Goal: Task Accomplishment & Management: Manage account settings

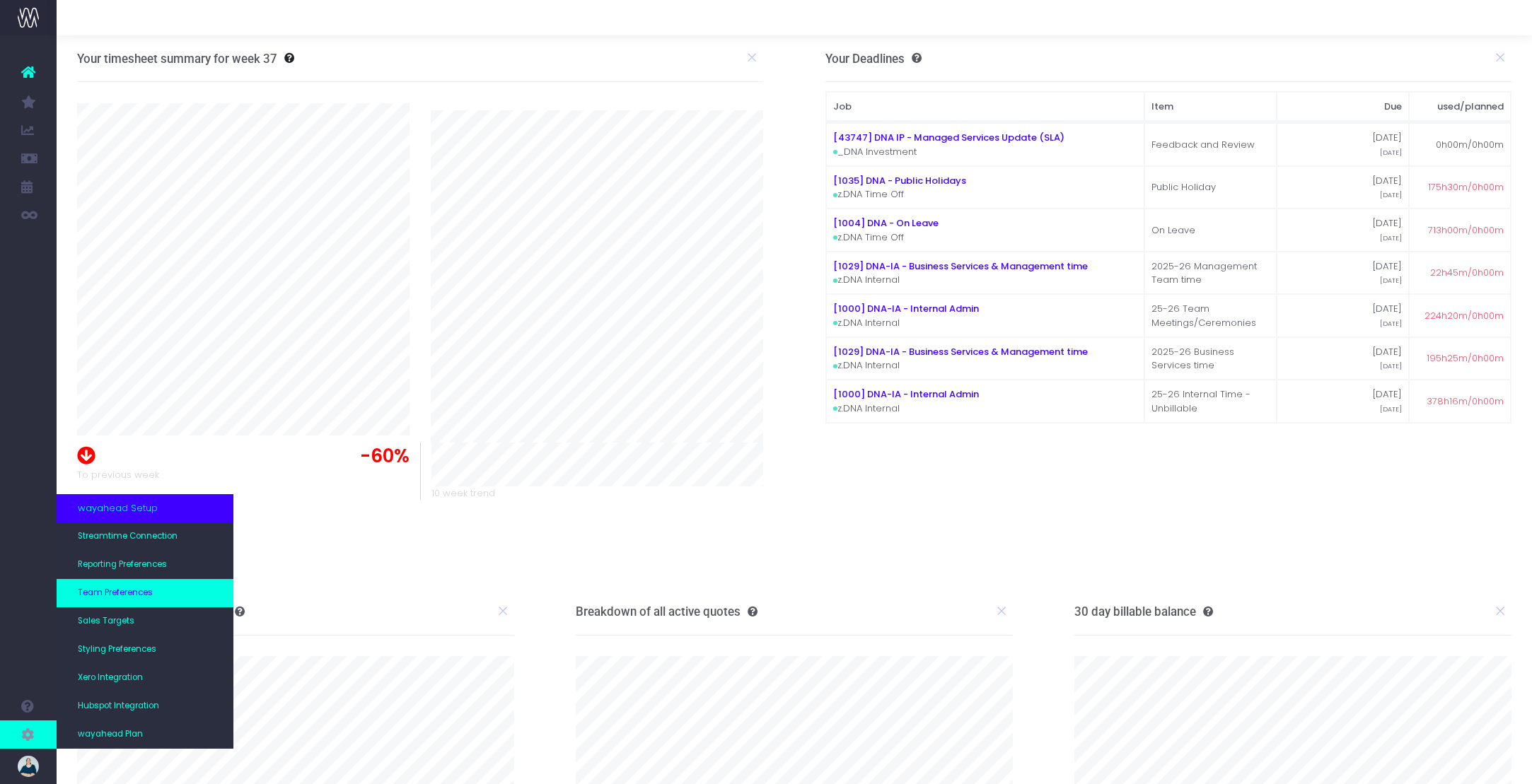
click at [124, 599] on span "Team Preferences" at bounding box center [115, 592] width 75 height 13
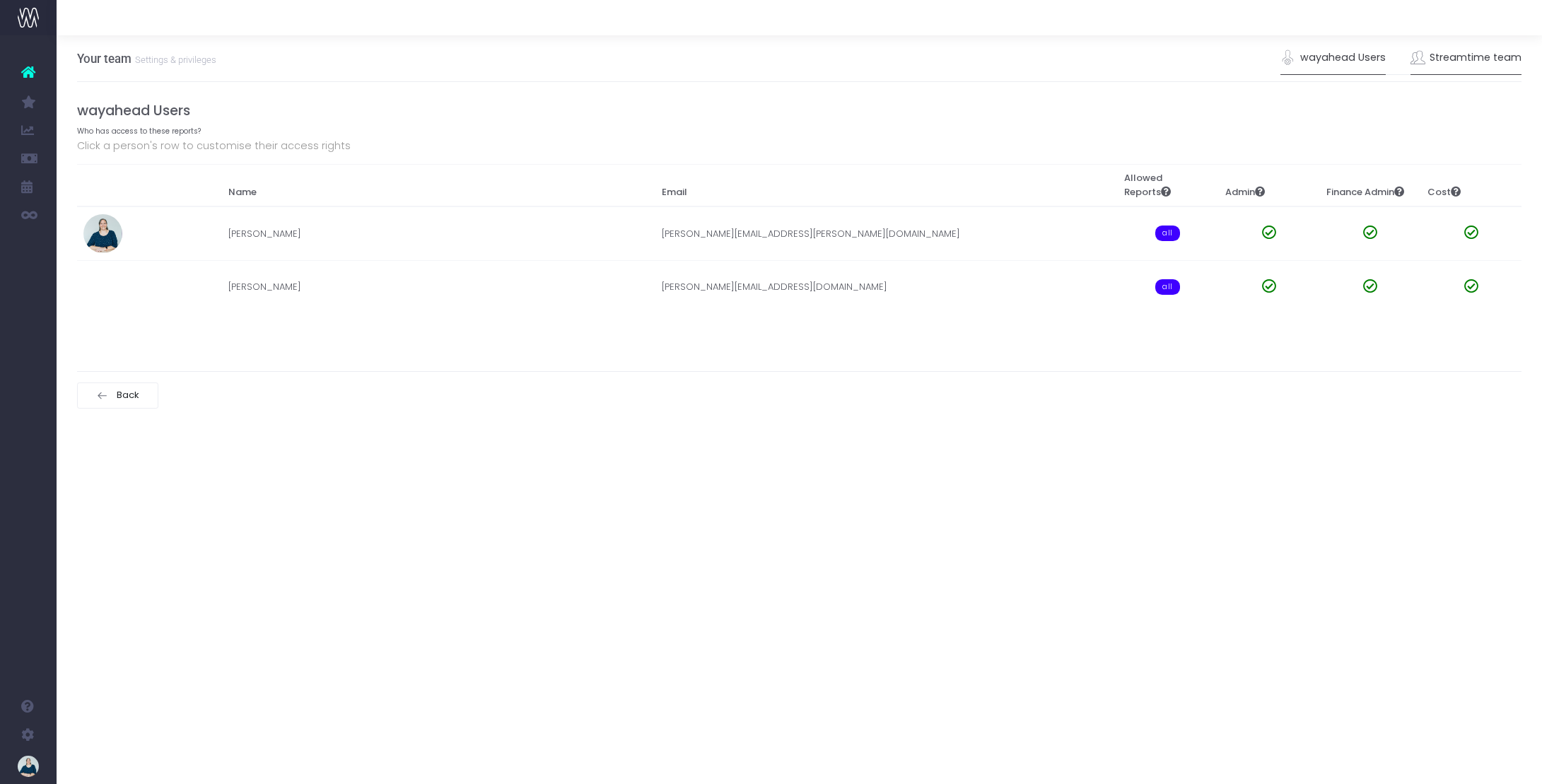
click at [1487, 65] on link "Streamtime team" at bounding box center [1466, 58] width 112 height 32
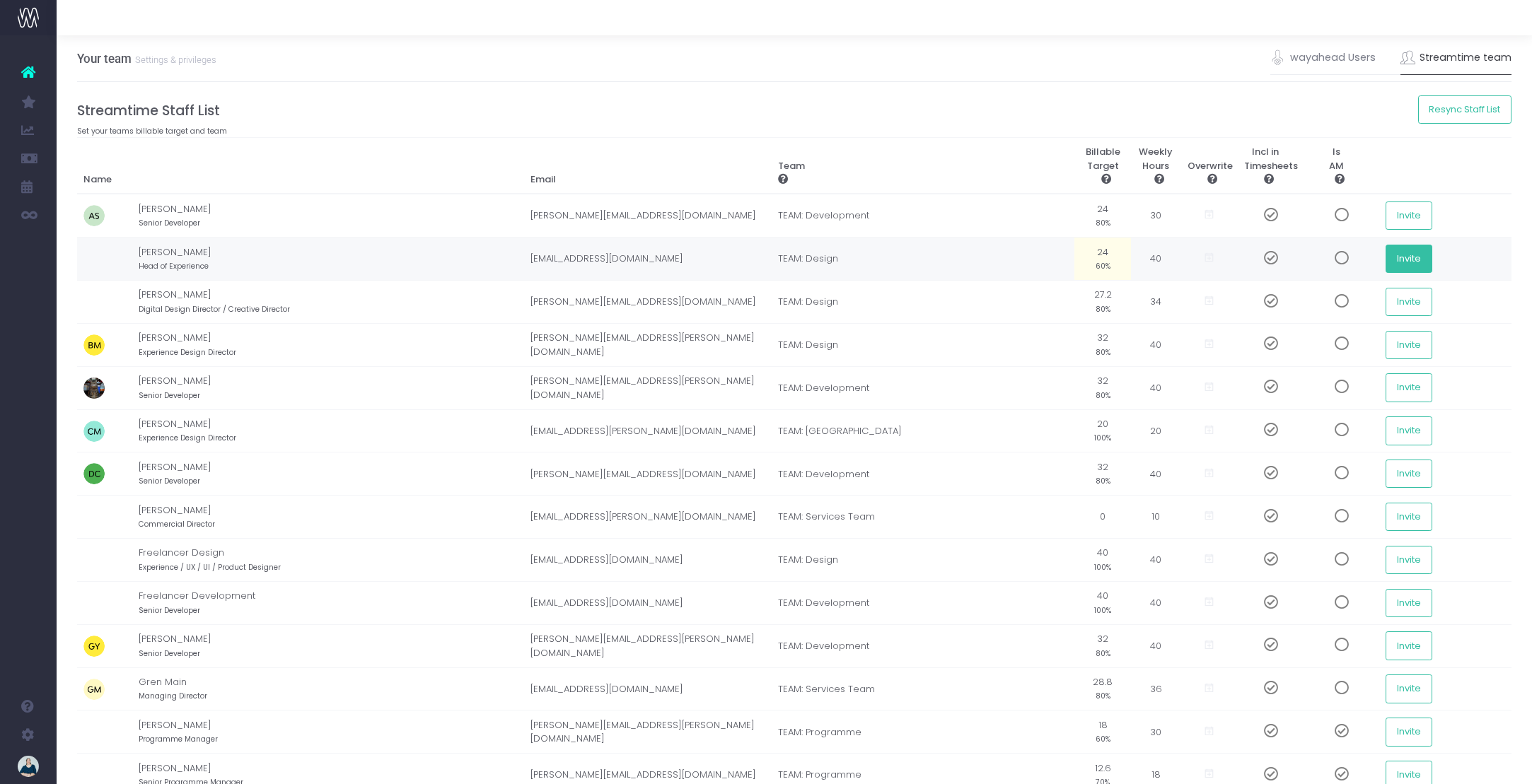
click at [1392, 262] on button "Invite" at bounding box center [1409, 258] width 47 height 28
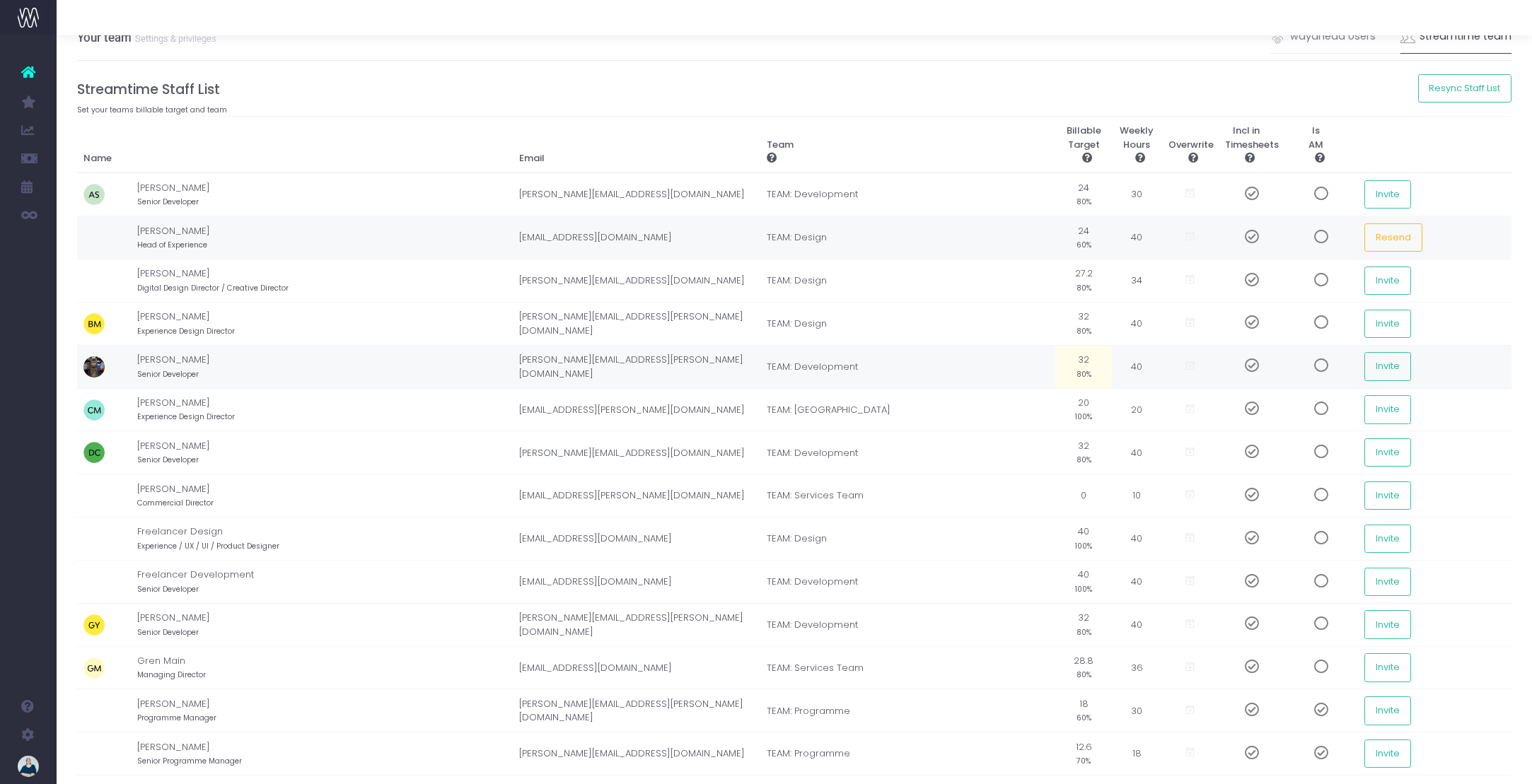
scroll to position [23, 0]
click at [1392, 495] on button "Invite" at bounding box center [1387, 494] width 47 height 28
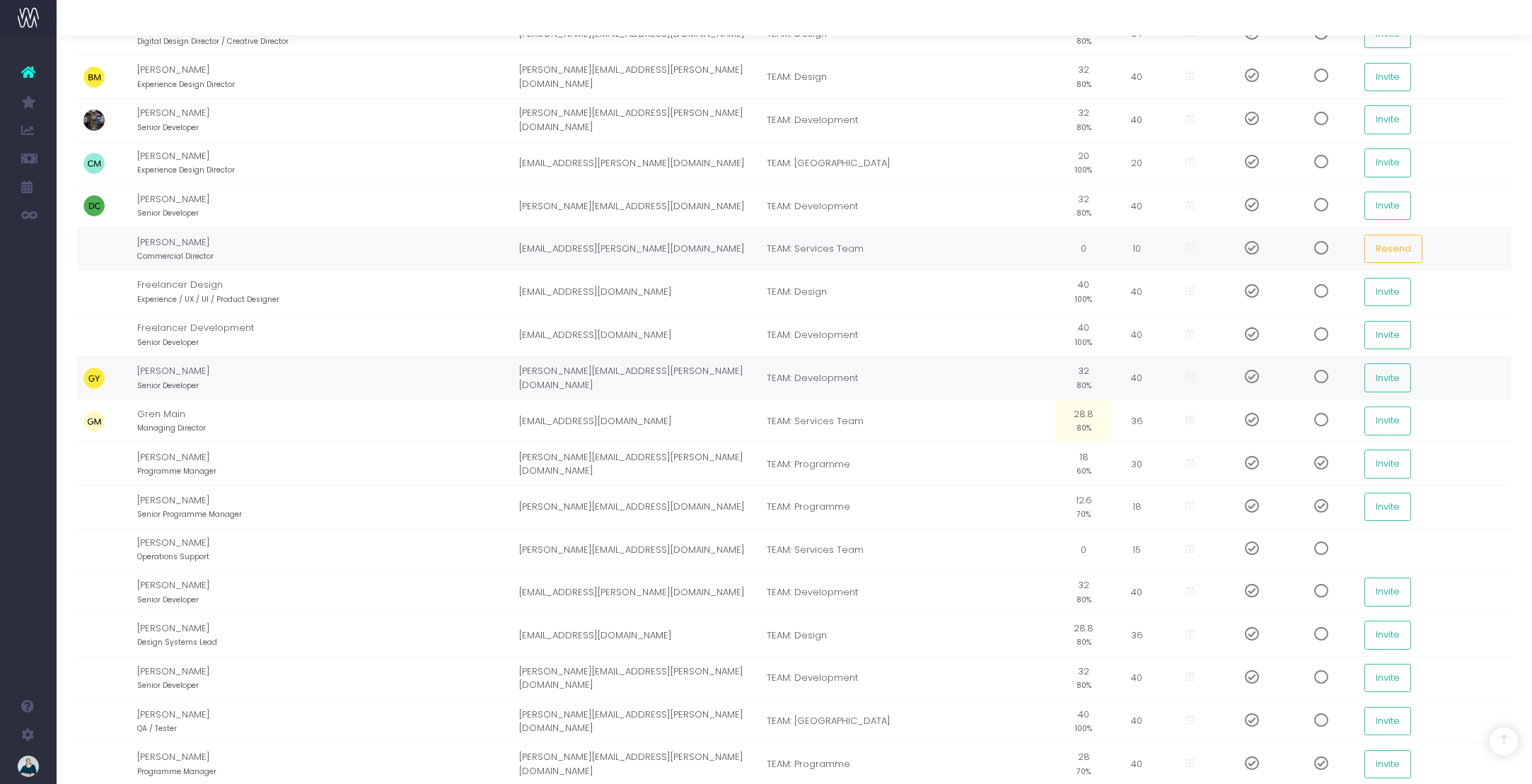
scroll to position [282, 0]
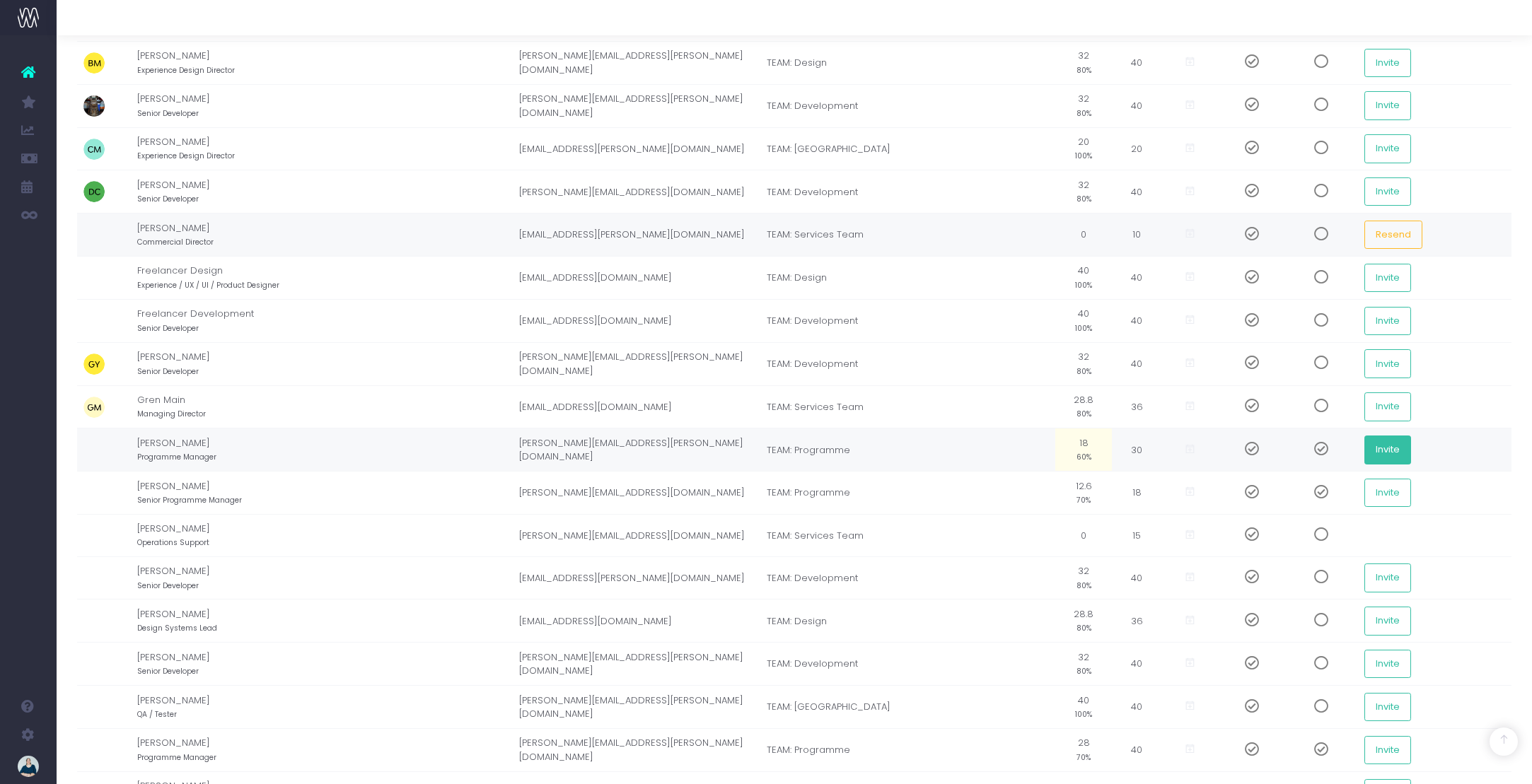
click at [1397, 449] on button "Invite" at bounding box center [1387, 449] width 47 height 28
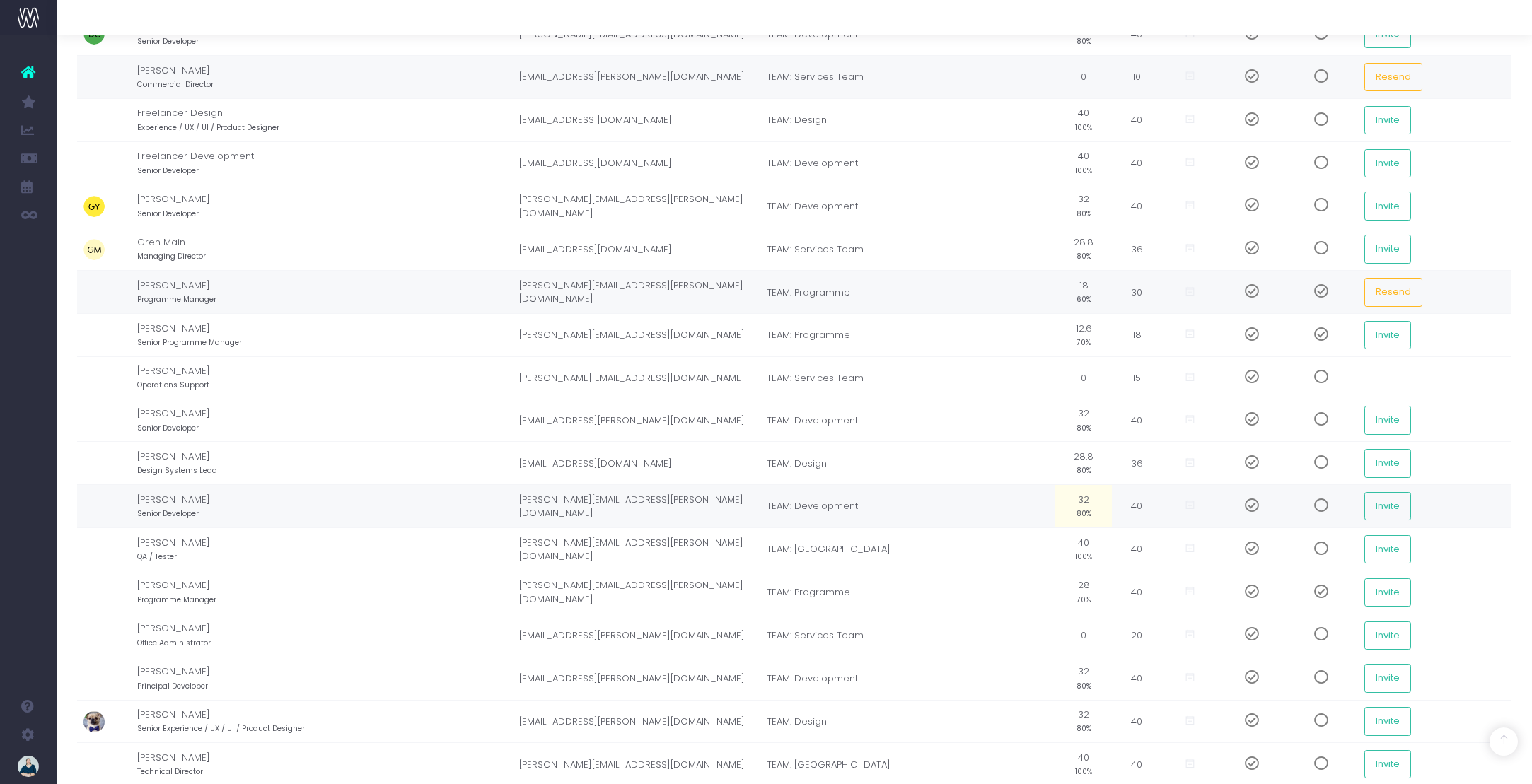
scroll to position [444, 0]
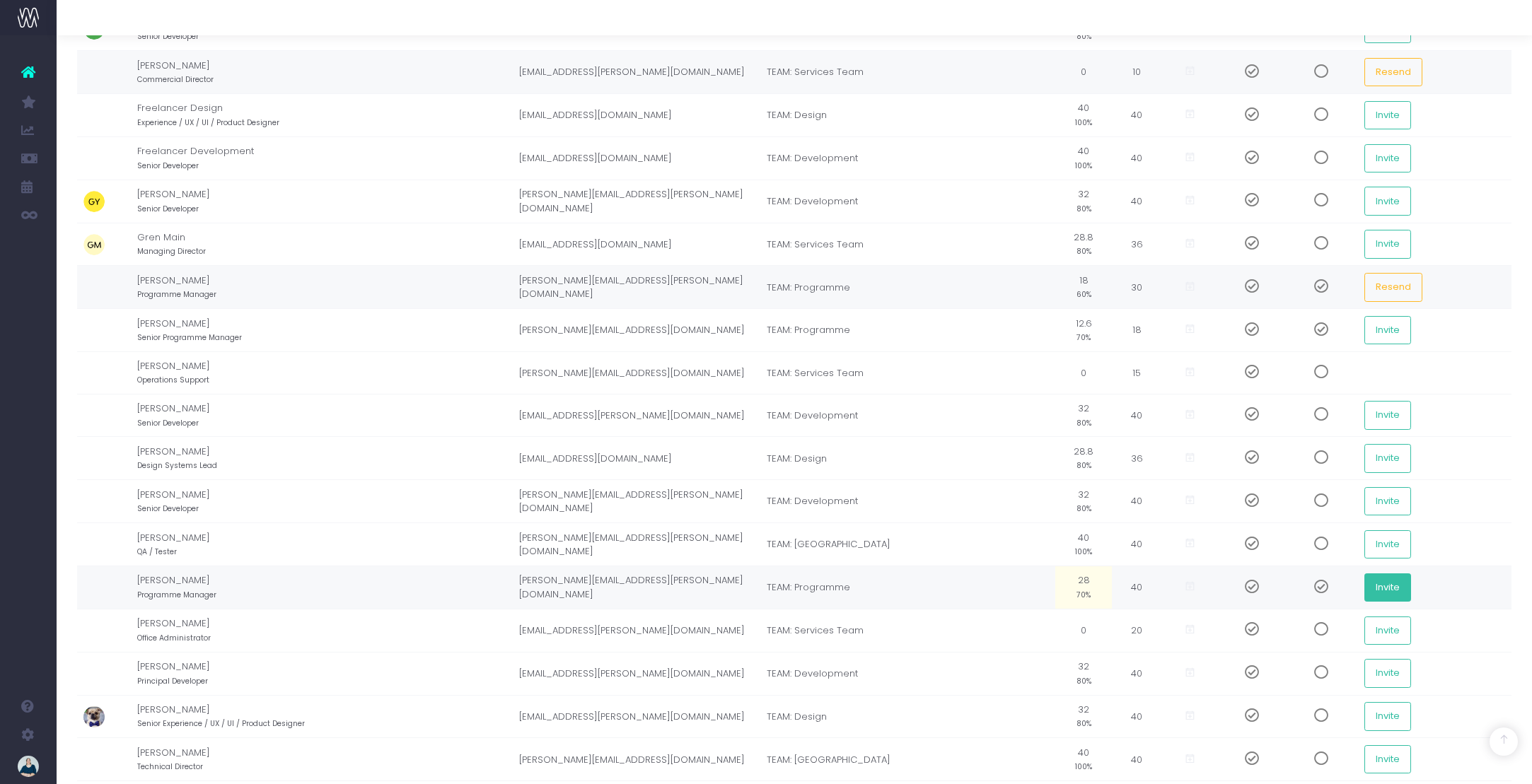
click at [1380, 589] on button "Invite" at bounding box center [1387, 587] width 47 height 28
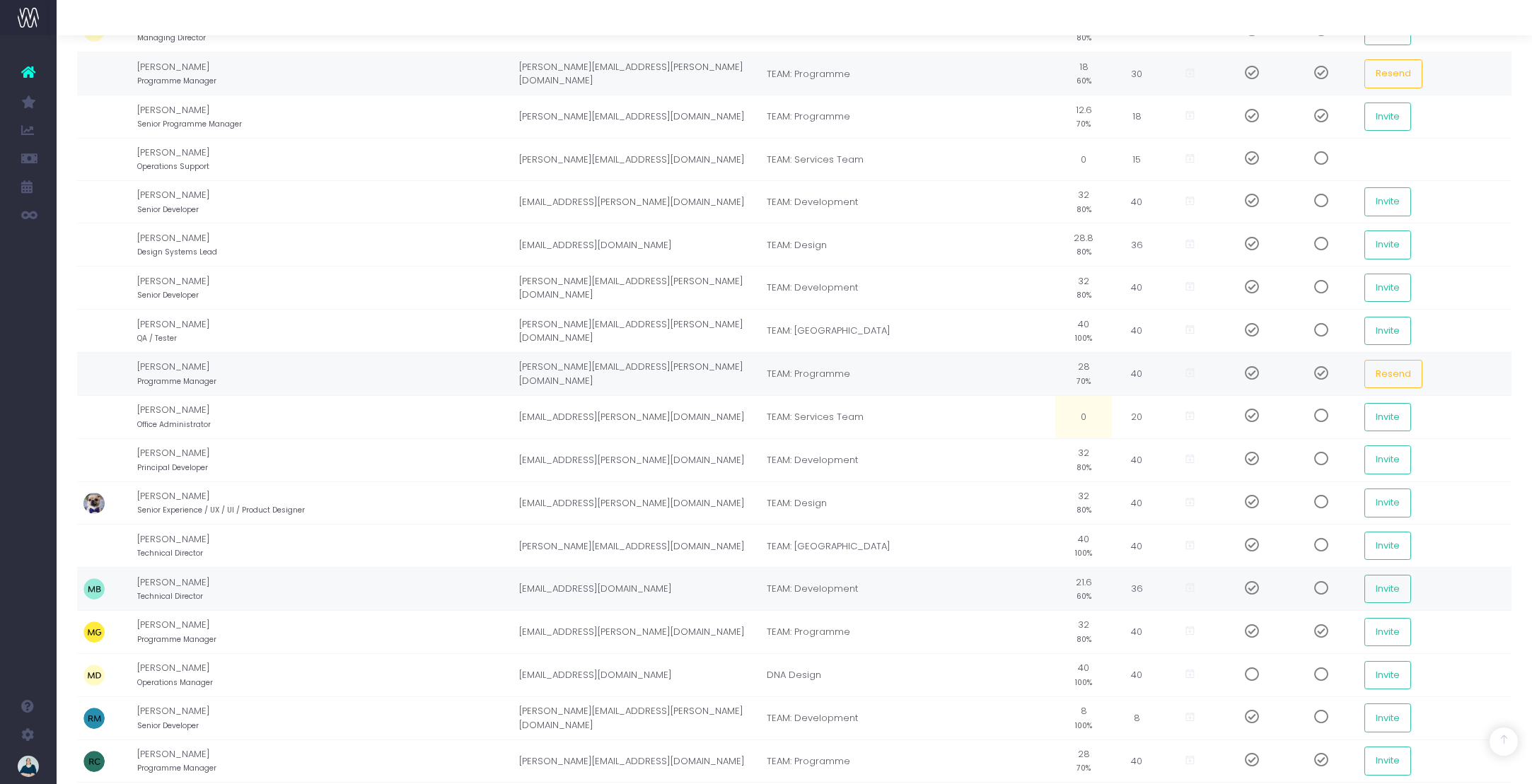
scroll to position [664, 0]
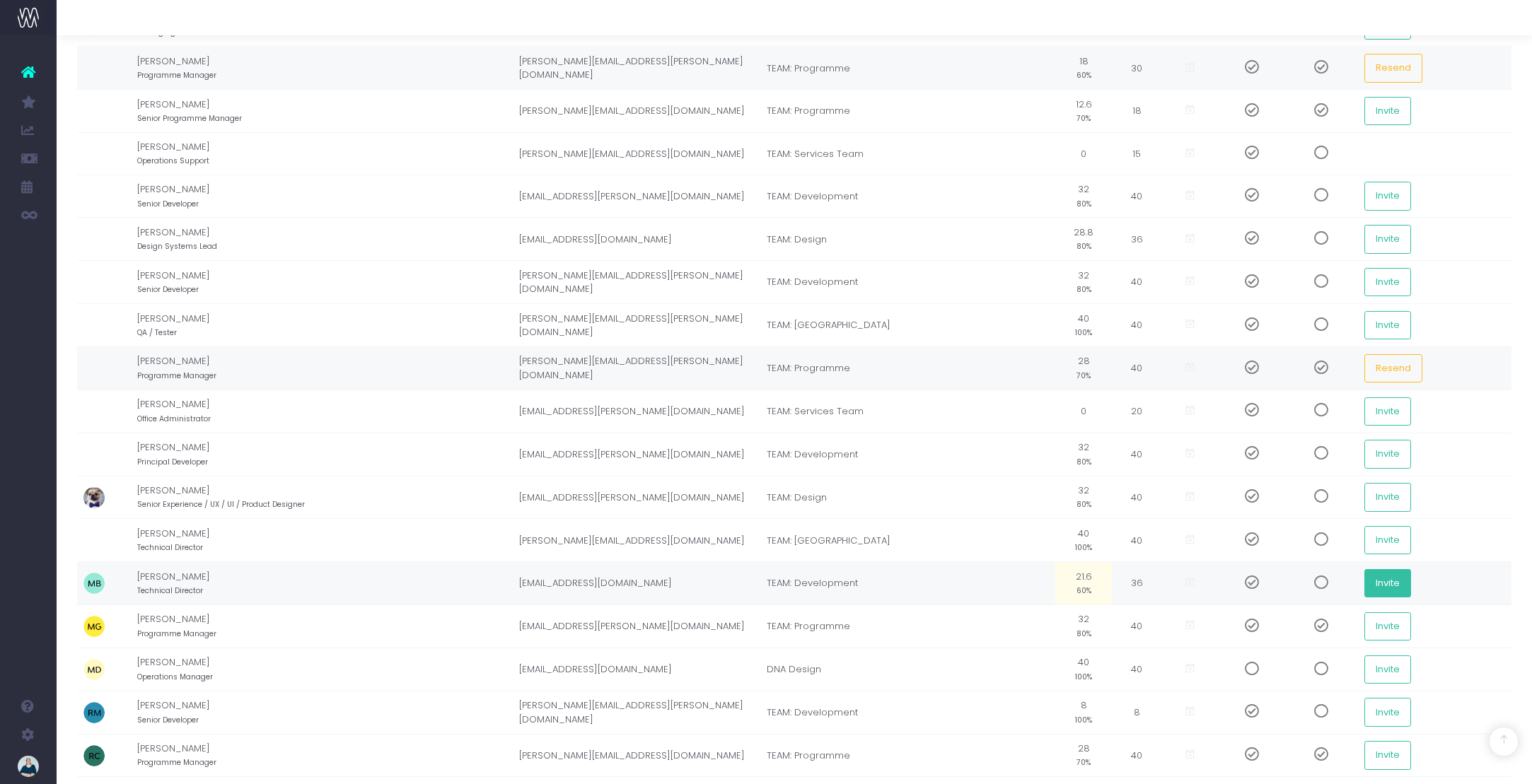
click at [1388, 582] on button "Invite" at bounding box center [1387, 583] width 47 height 28
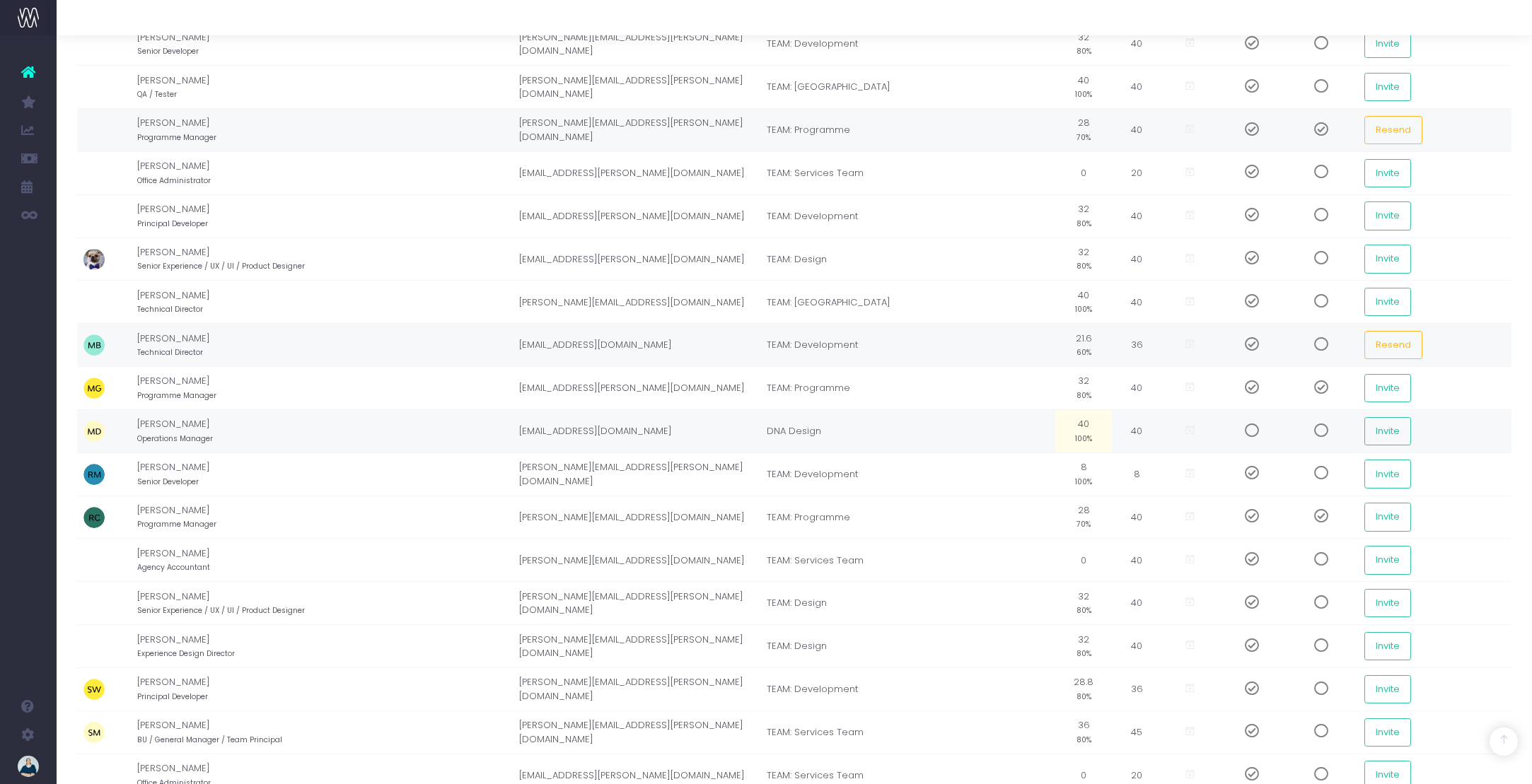
scroll to position [907, 0]
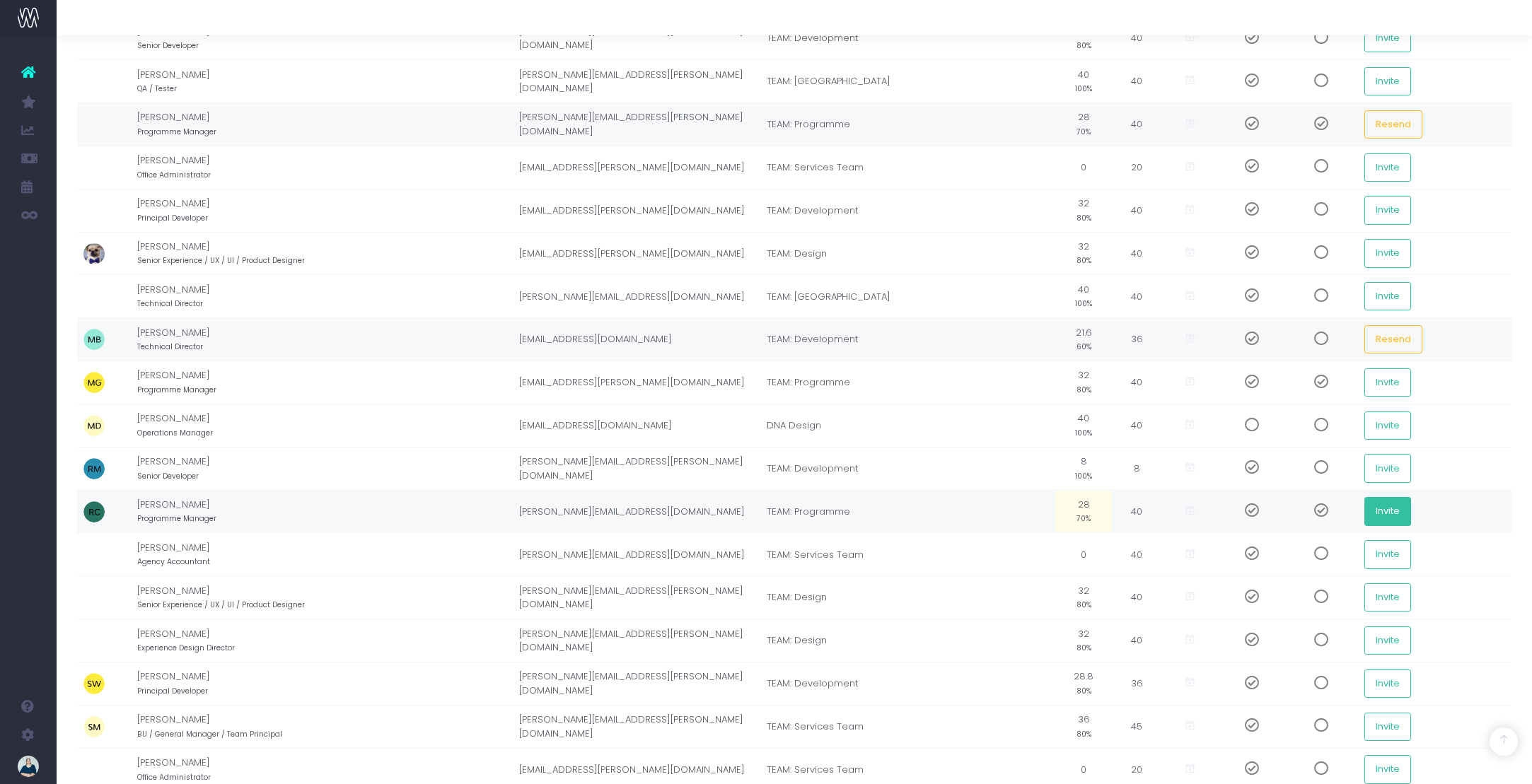
click at [1381, 512] on button "Invite" at bounding box center [1387, 511] width 47 height 28
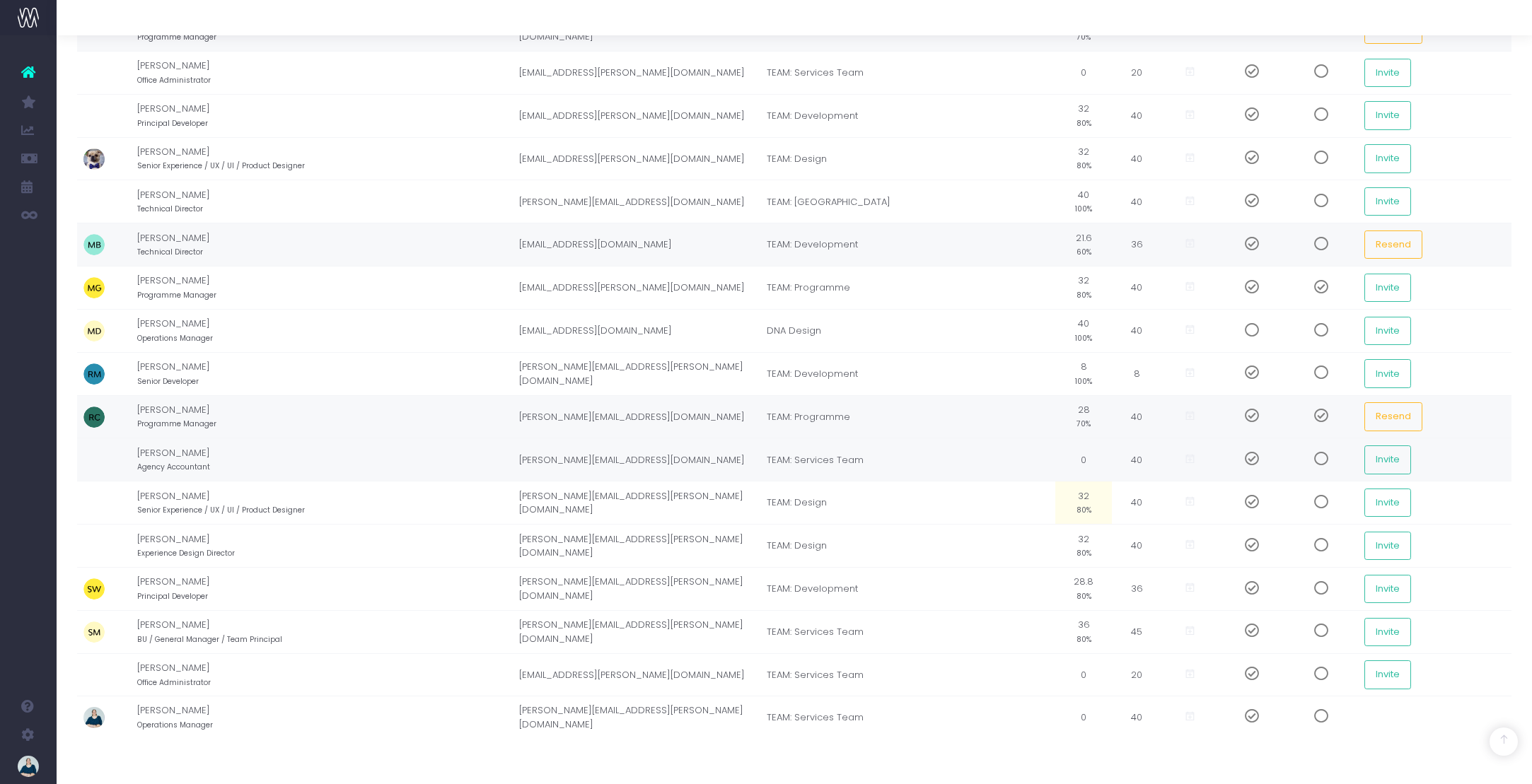
scroll to position [1005, 0]
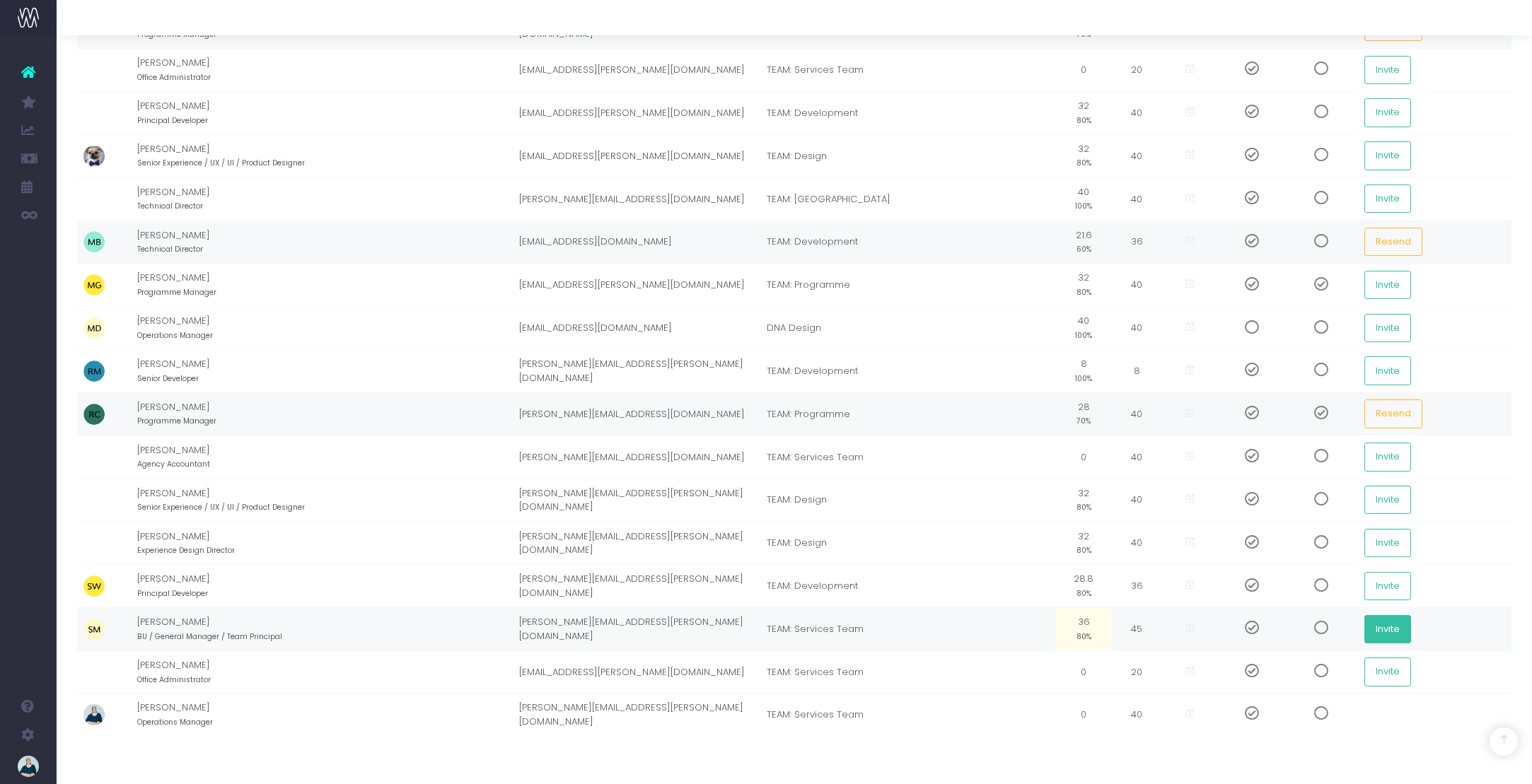
click at [1394, 631] on button "Invite" at bounding box center [1387, 629] width 47 height 28
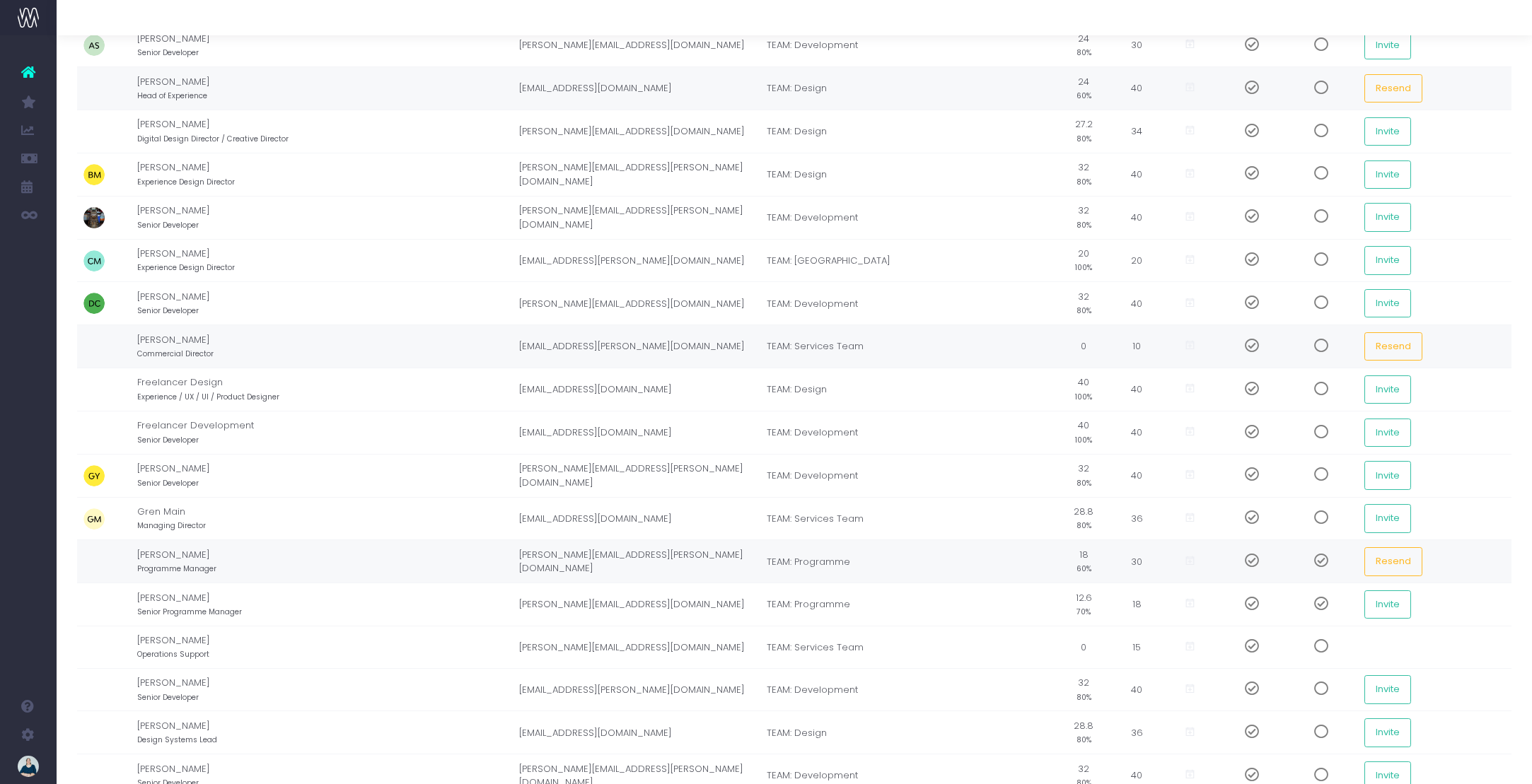
scroll to position [171, 0]
click at [1374, 604] on button "Invite" at bounding box center [1387, 604] width 47 height 28
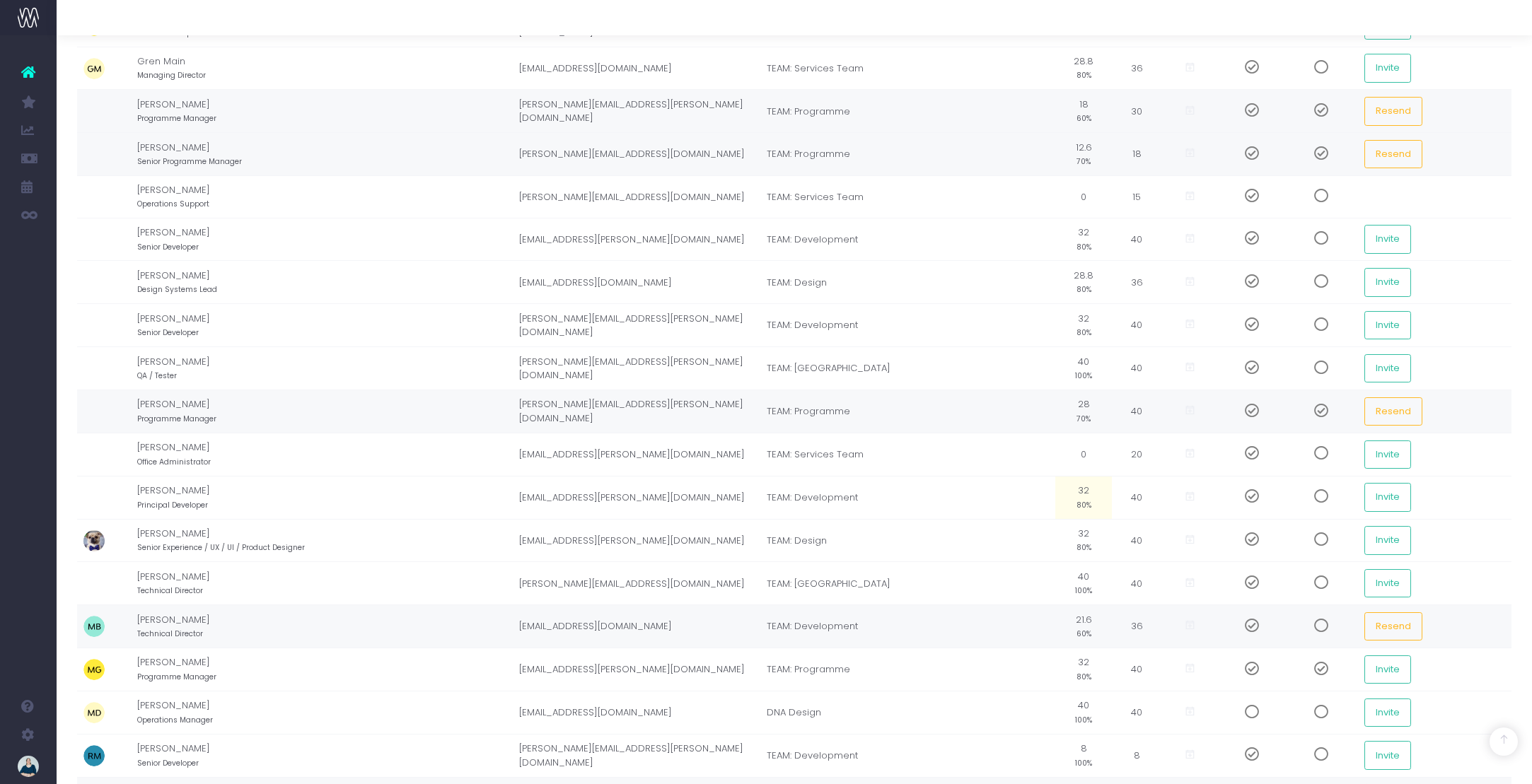
scroll to position [643, 0]
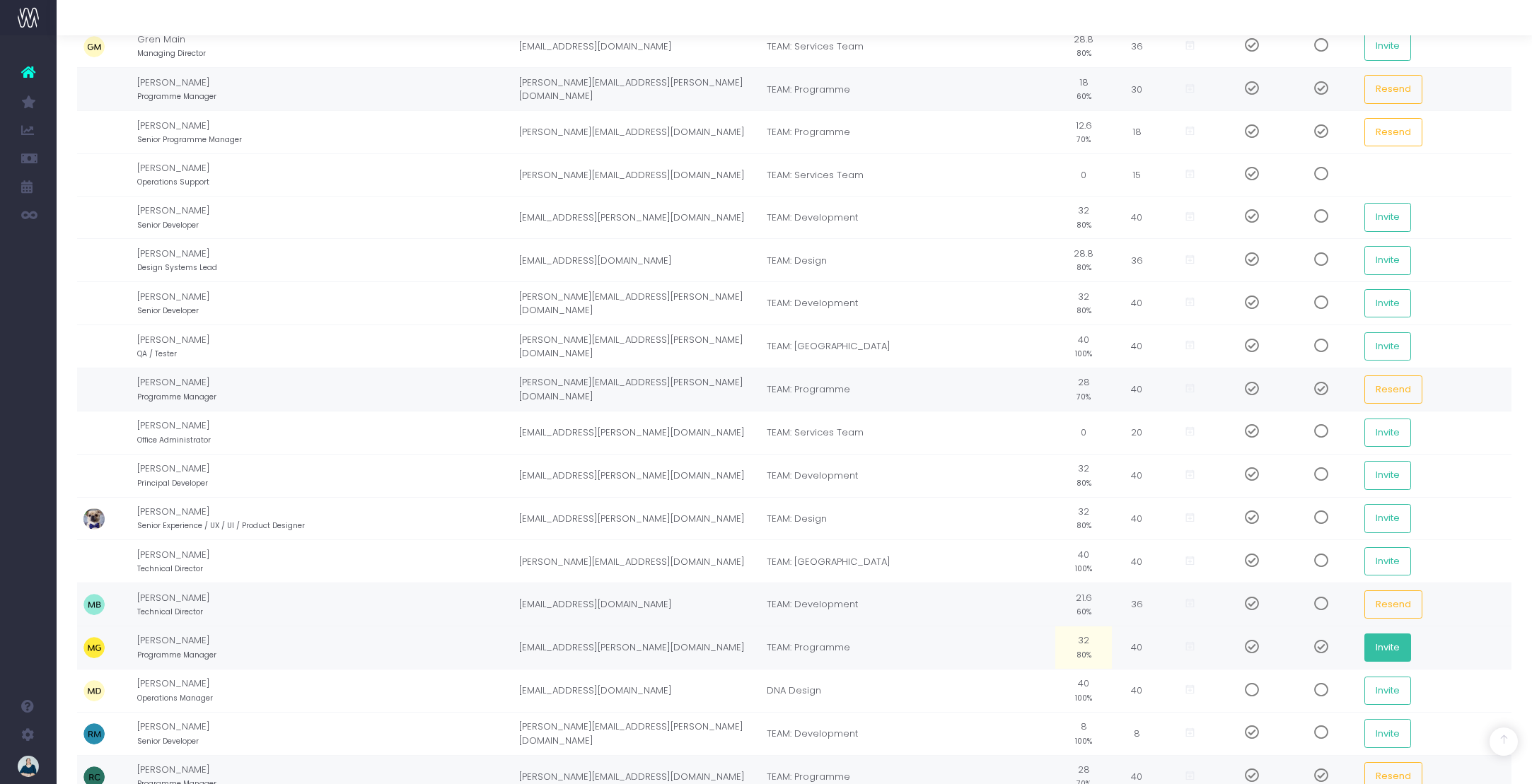
click at [1386, 653] on button "Invite" at bounding box center [1387, 647] width 47 height 28
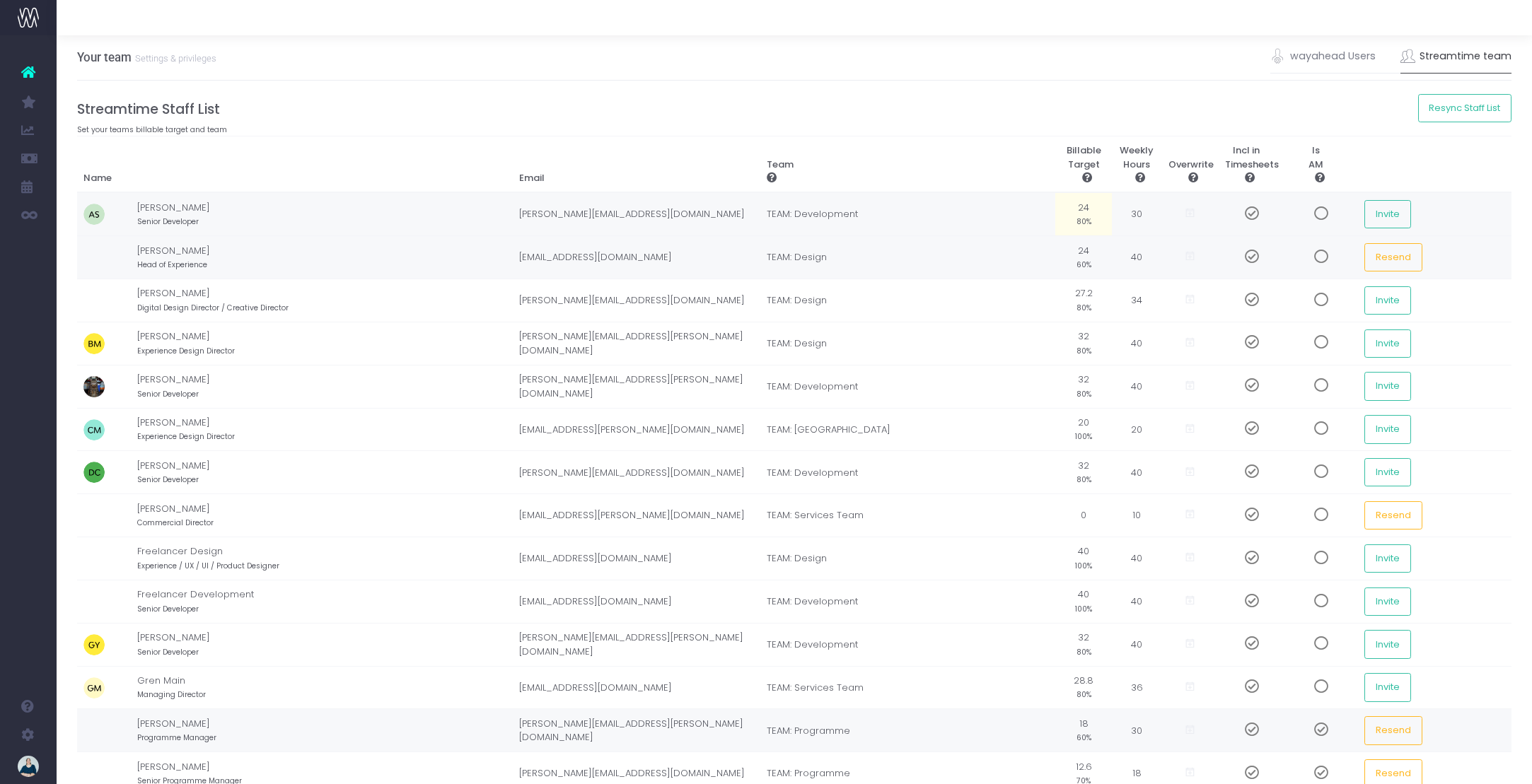
scroll to position [0, 0]
click at [1326, 58] on link "wayahead Users" at bounding box center [1323, 58] width 106 height 32
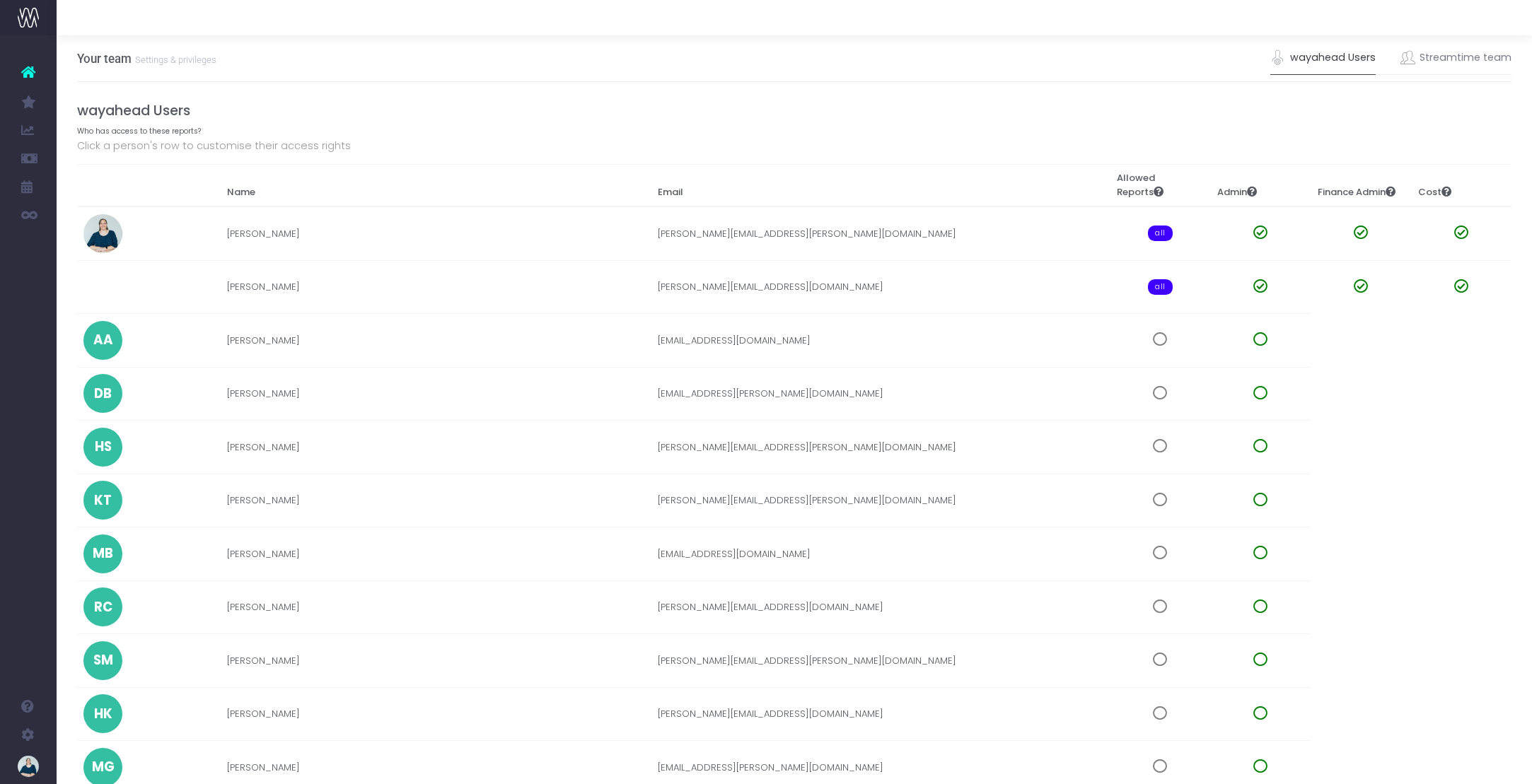
scroll to position [116, 0]
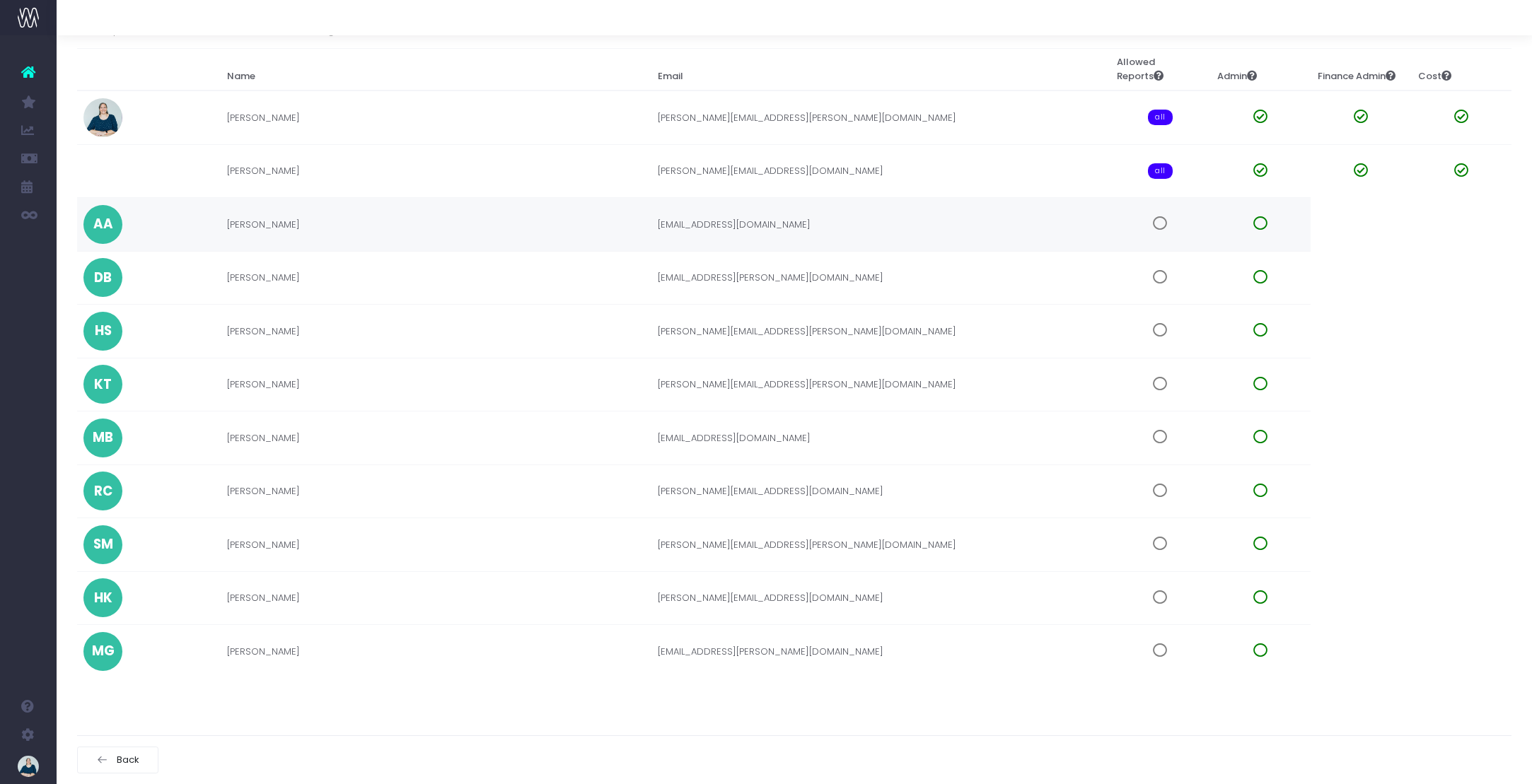
click at [1162, 224] on span at bounding box center [1160, 223] width 14 height 14
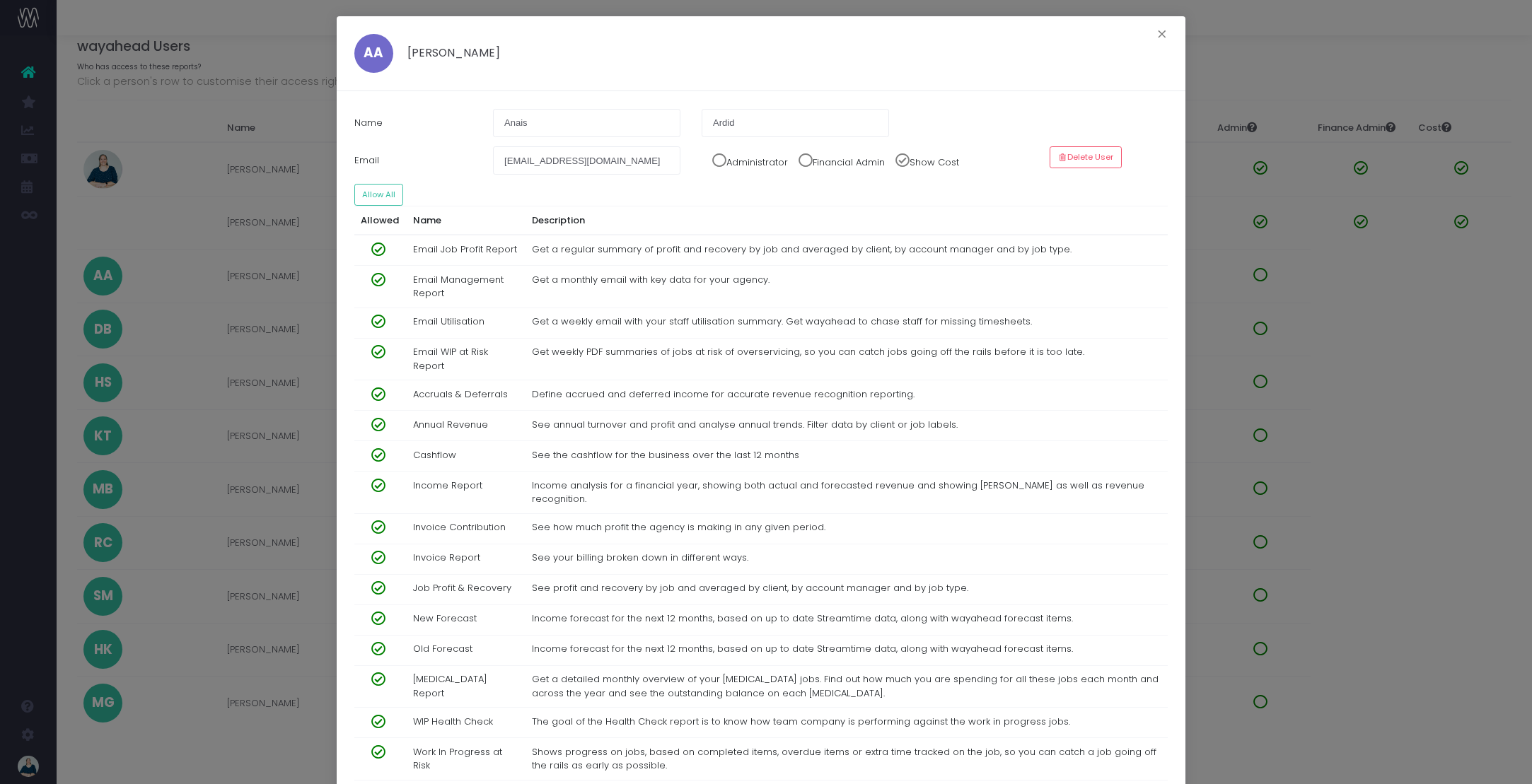
scroll to position [0, 0]
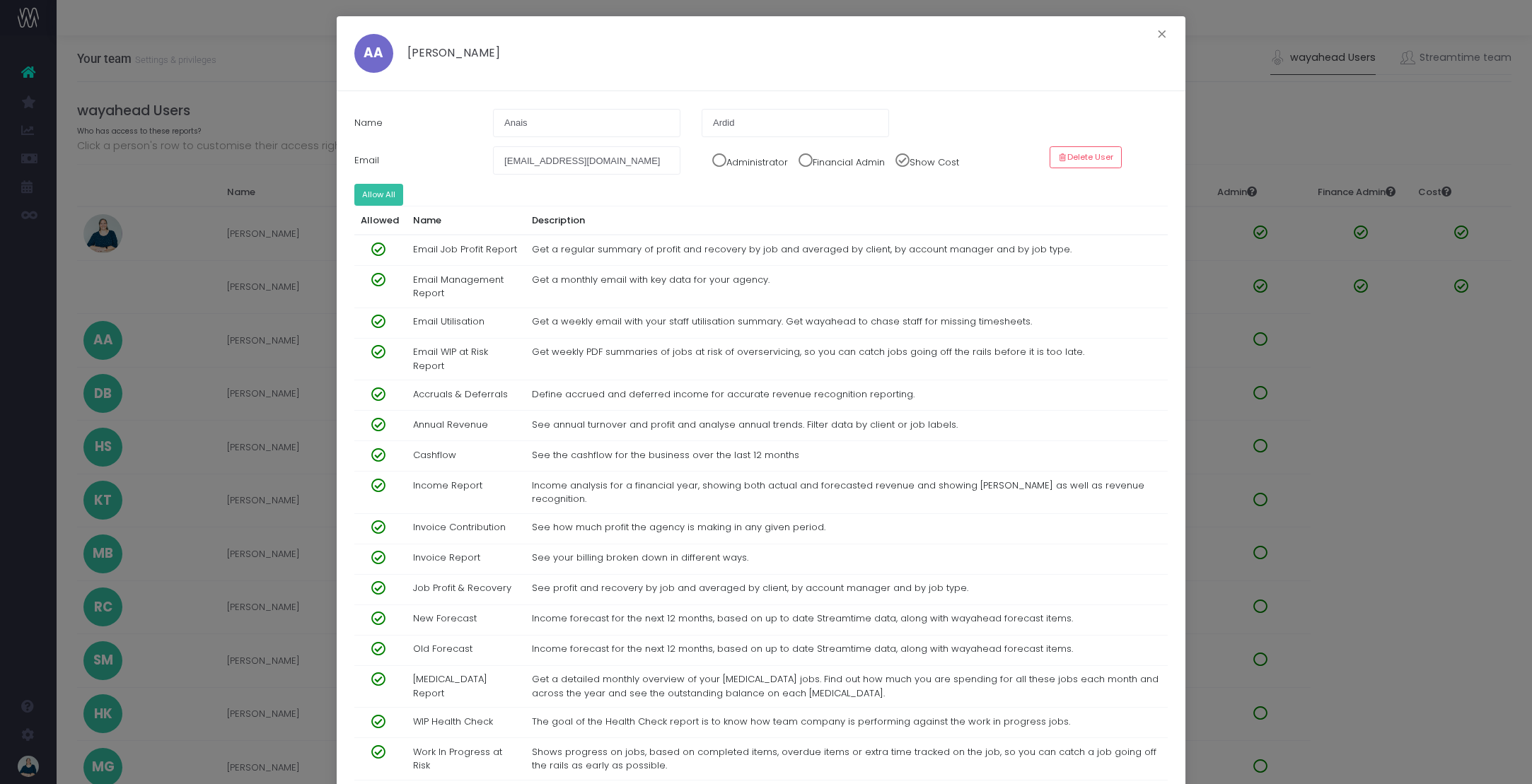
click at [370, 186] on button "Allow All" at bounding box center [379, 195] width 49 height 22
click at [370, 186] on button "Allow All" at bounding box center [379, 195] width 49 height 22
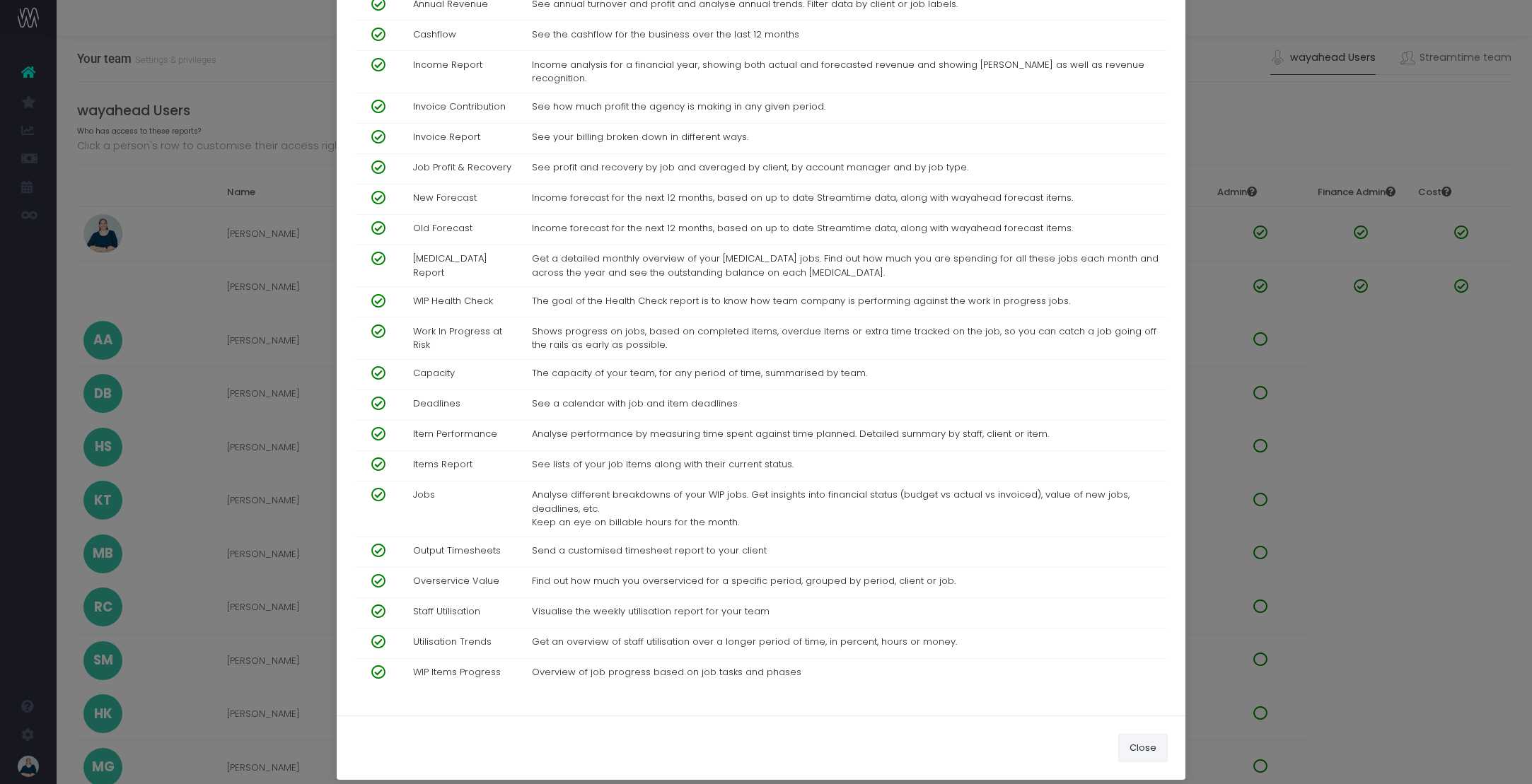
click at [1136, 736] on button "Close" at bounding box center [1143, 747] width 49 height 28
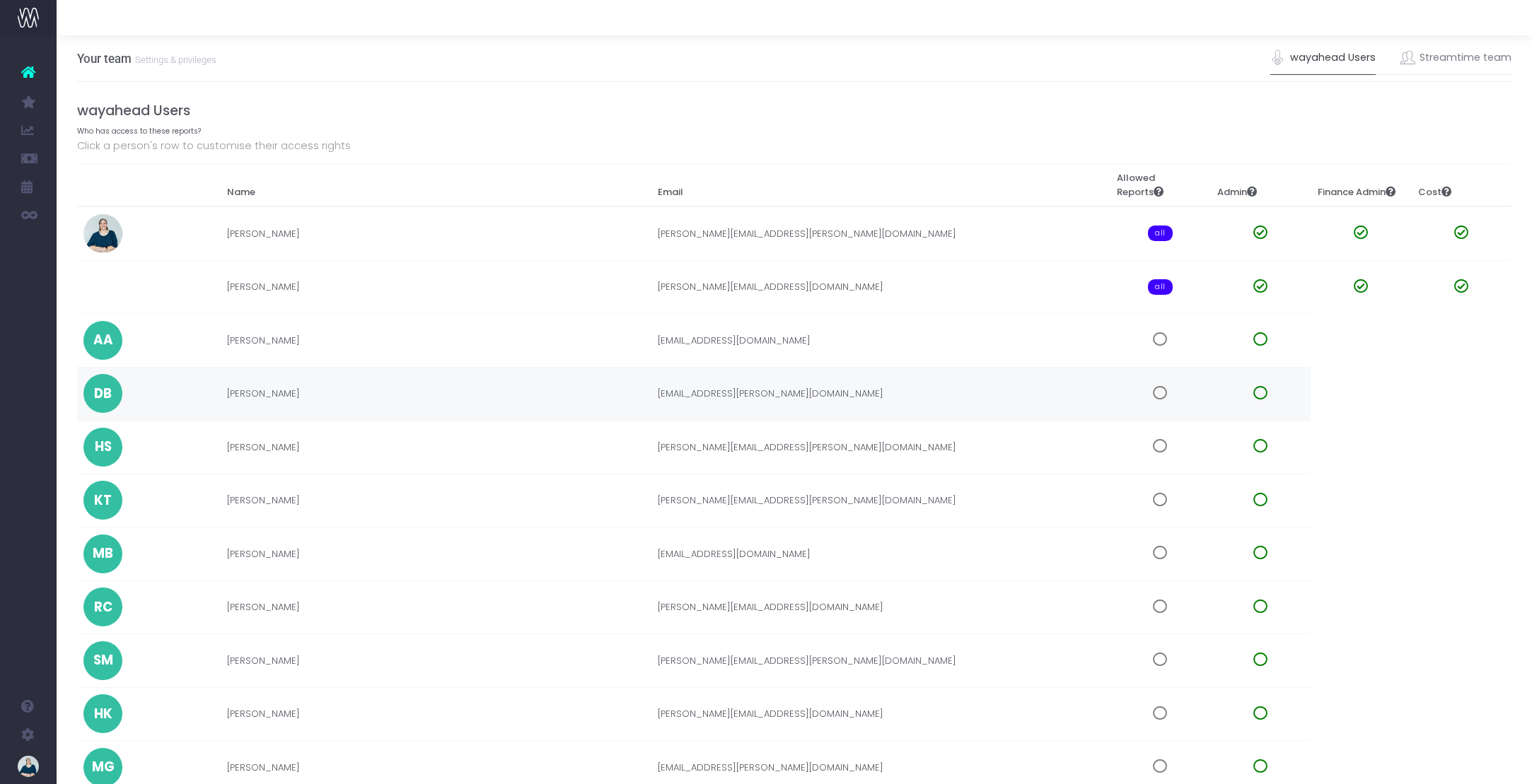
click at [1092, 407] on td "deb.barker@dna.co.nz" at bounding box center [880, 393] width 459 height 54
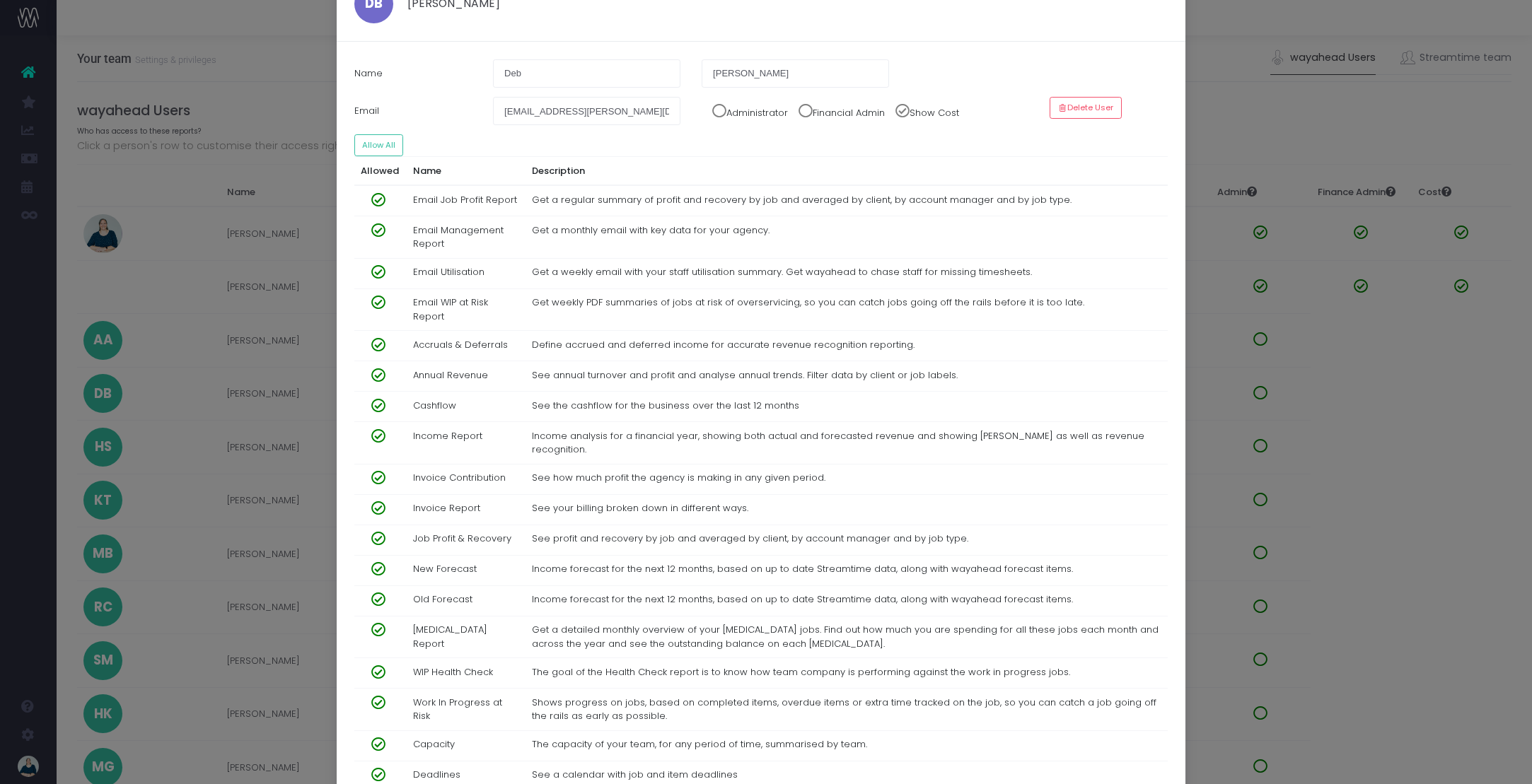
scroll to position [0, 0]
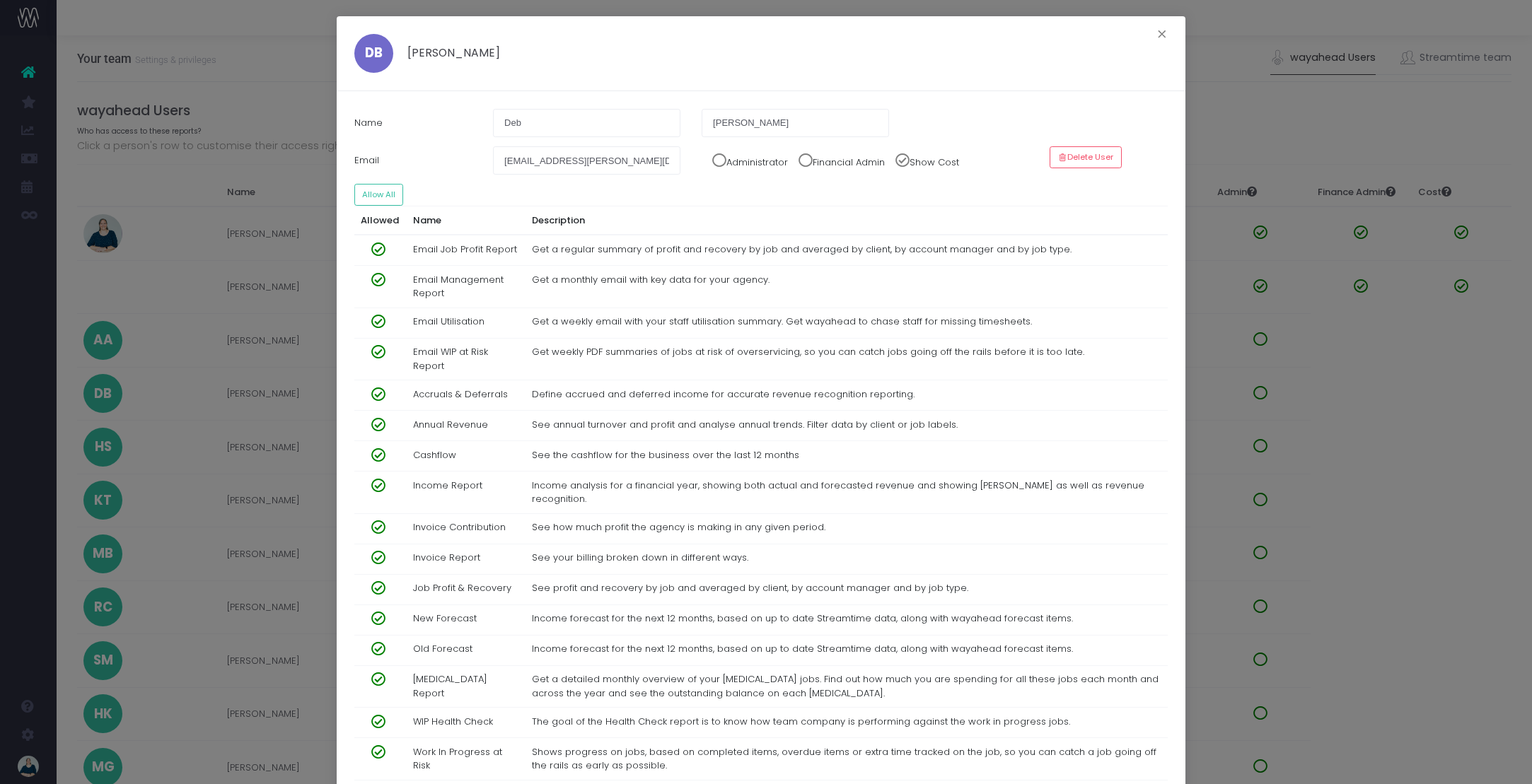
click at [808, 164] on span at bounding box center [800, 157] width 25 height 21
click at [749, 69] on div "DB Deb Barker ×" at bounding box center [760, 54] width 849 height 75
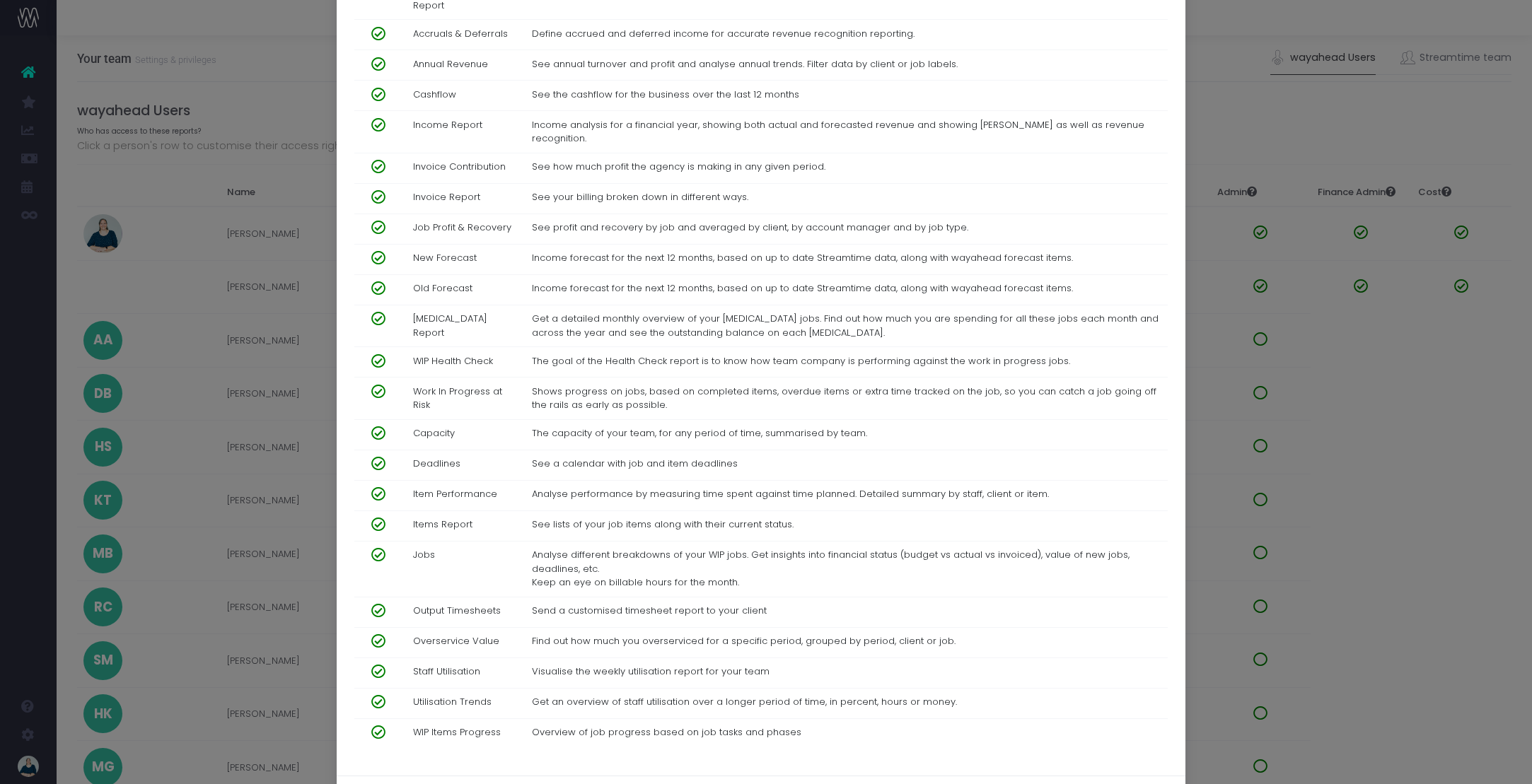
scroll to position [421, 0]
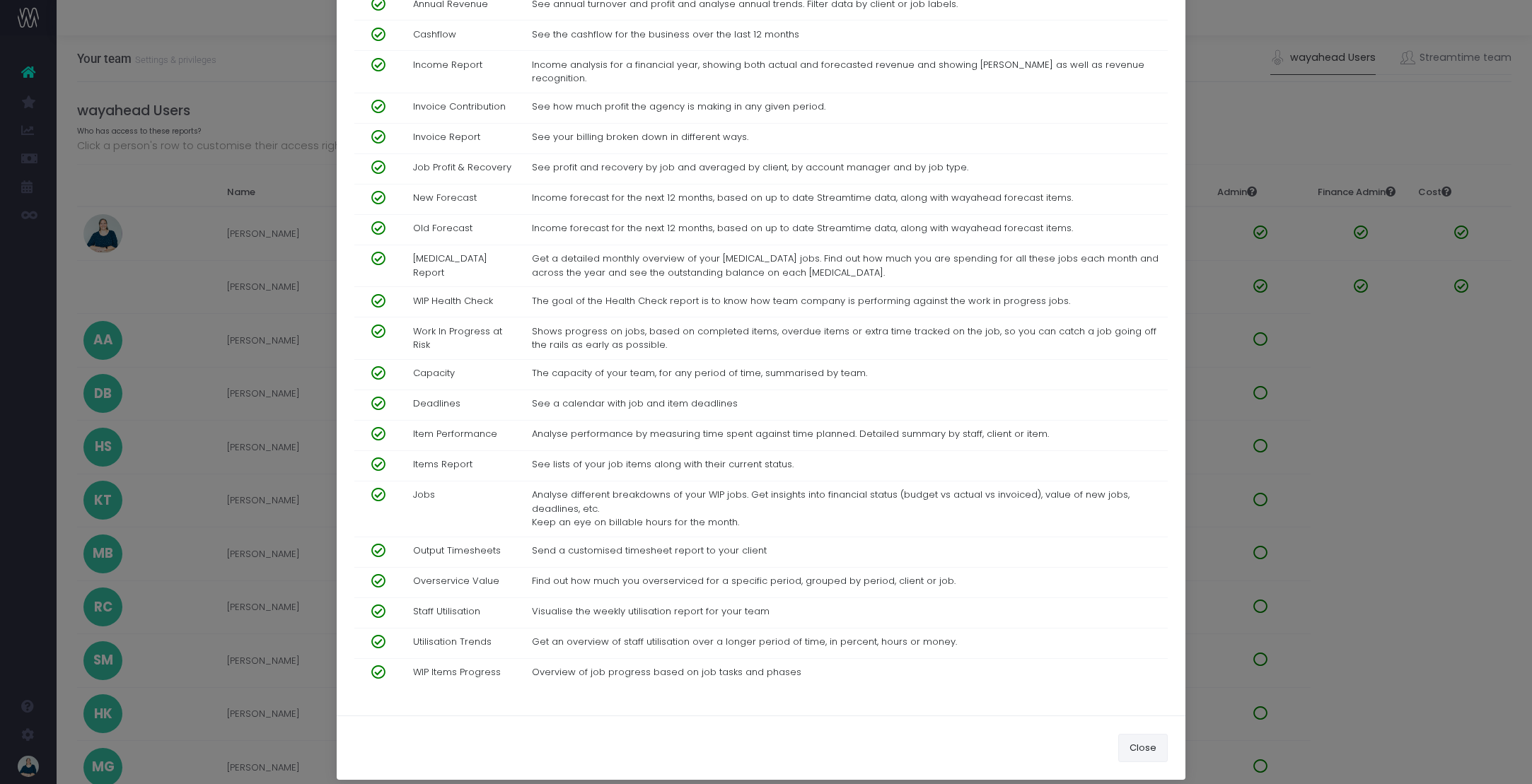
click at [1133, 742] on button "Close" at bounding box center [1143, 747] width 49 height 28
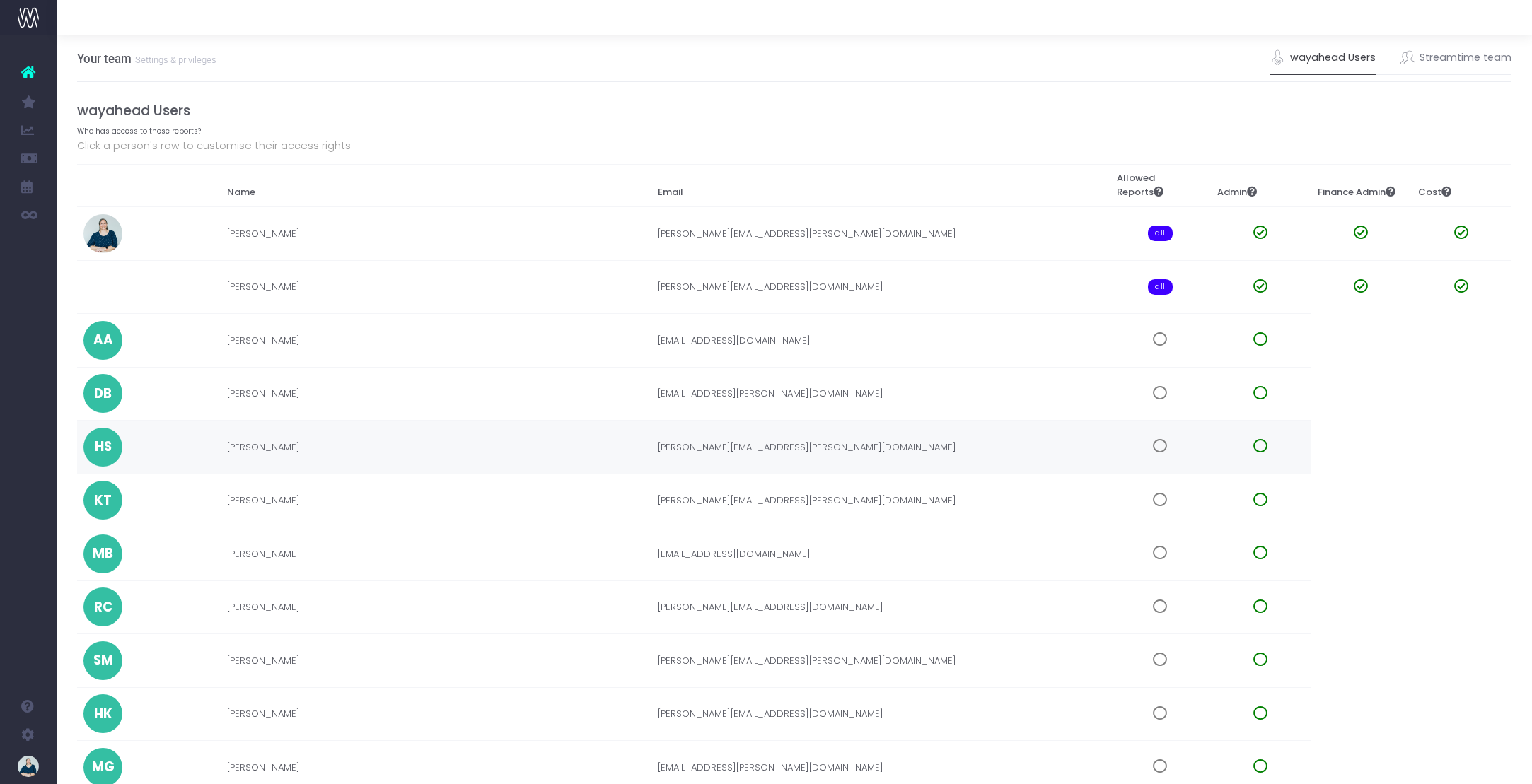
click at [1012, 436] on td "haley.smith@dna.co.nz" at bounding box center [880, 447] width 459 height 54
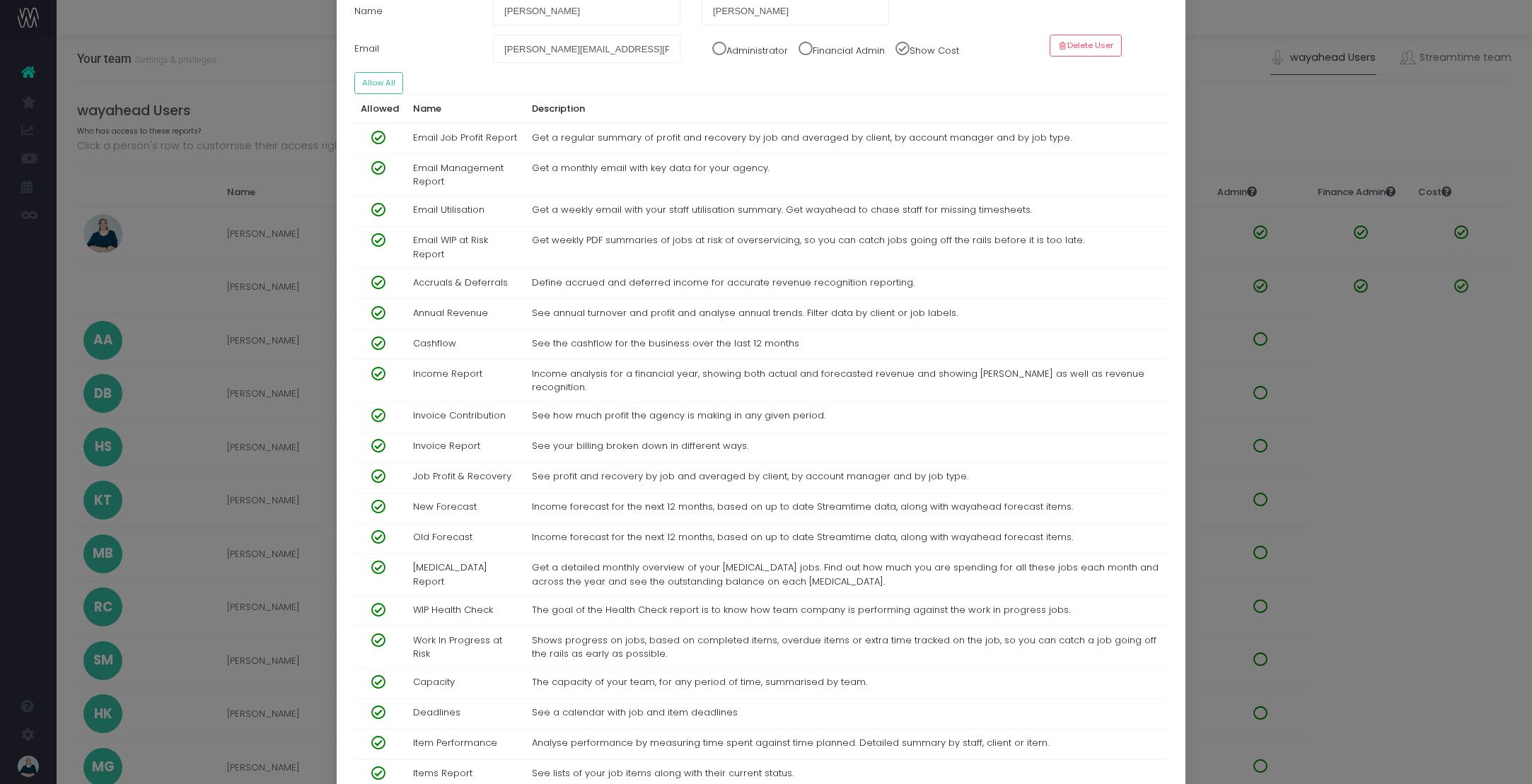
scroll to position [0, 0]
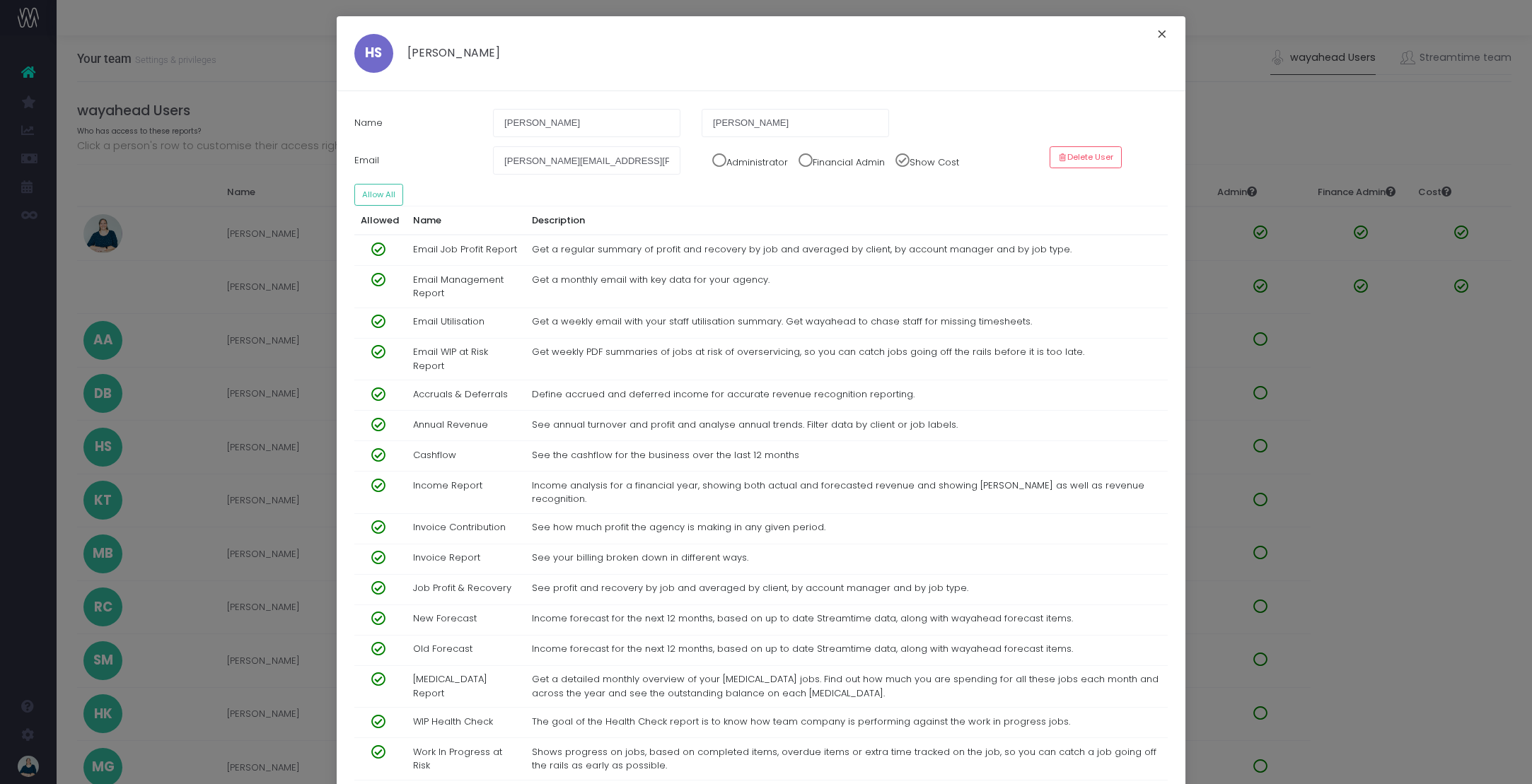
click at [1160, 36] on button "×" at bounding box center [1162, 36] width 30 height 23
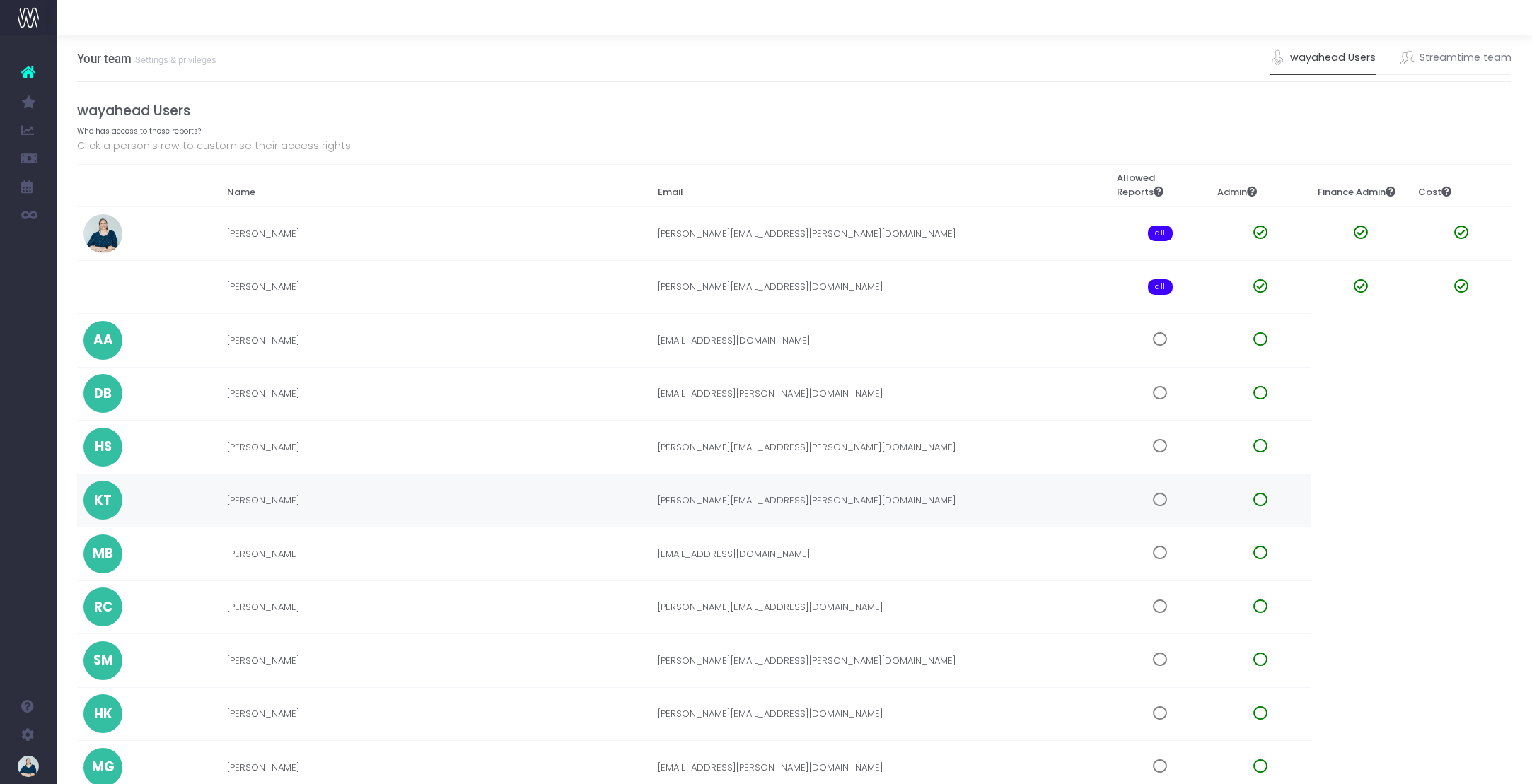
click at [1079, 501] on td "kim.truscott@dna.co.nz" at bounding box center [880, 500] width 459 height 54
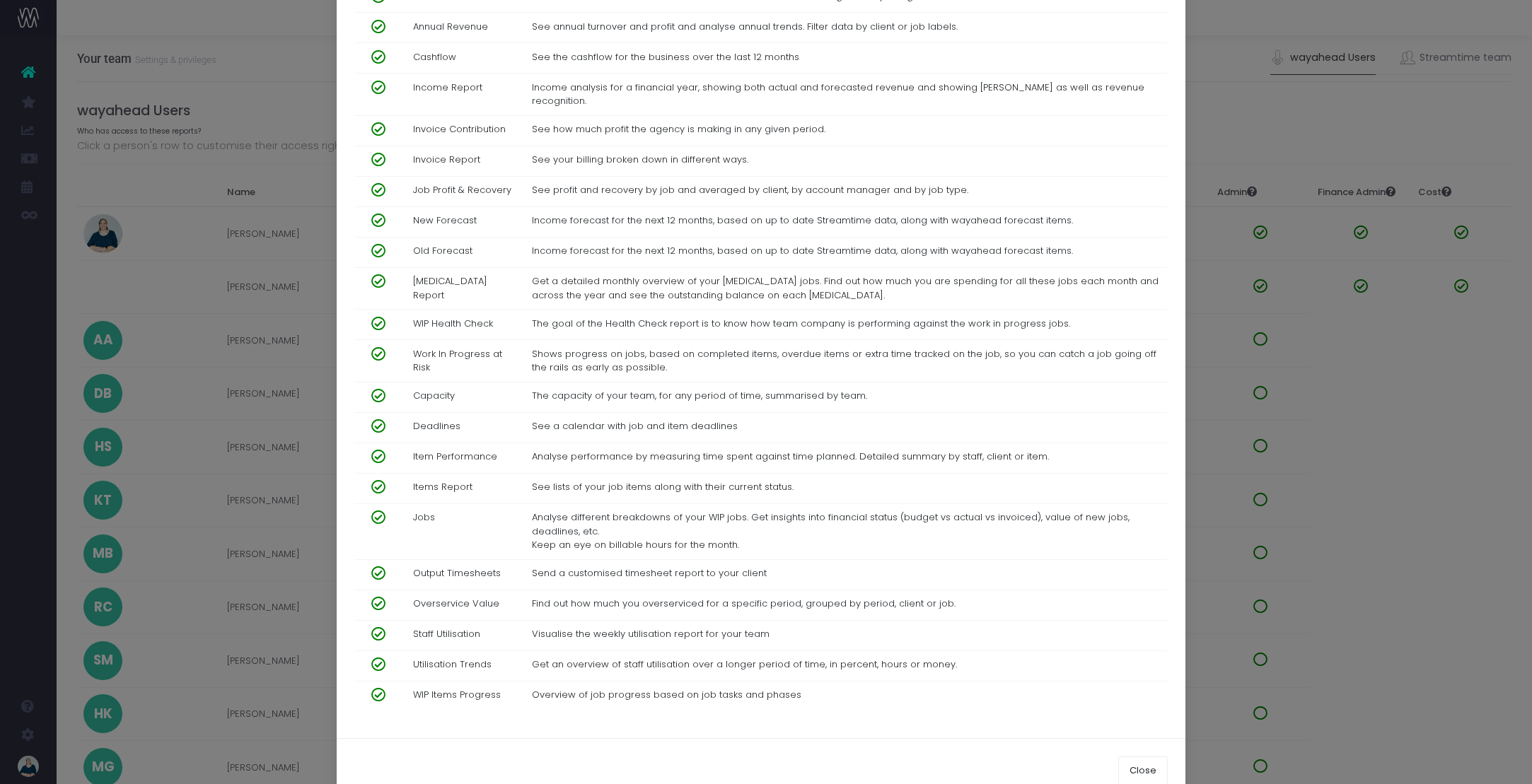
scroll to position [421, 0]
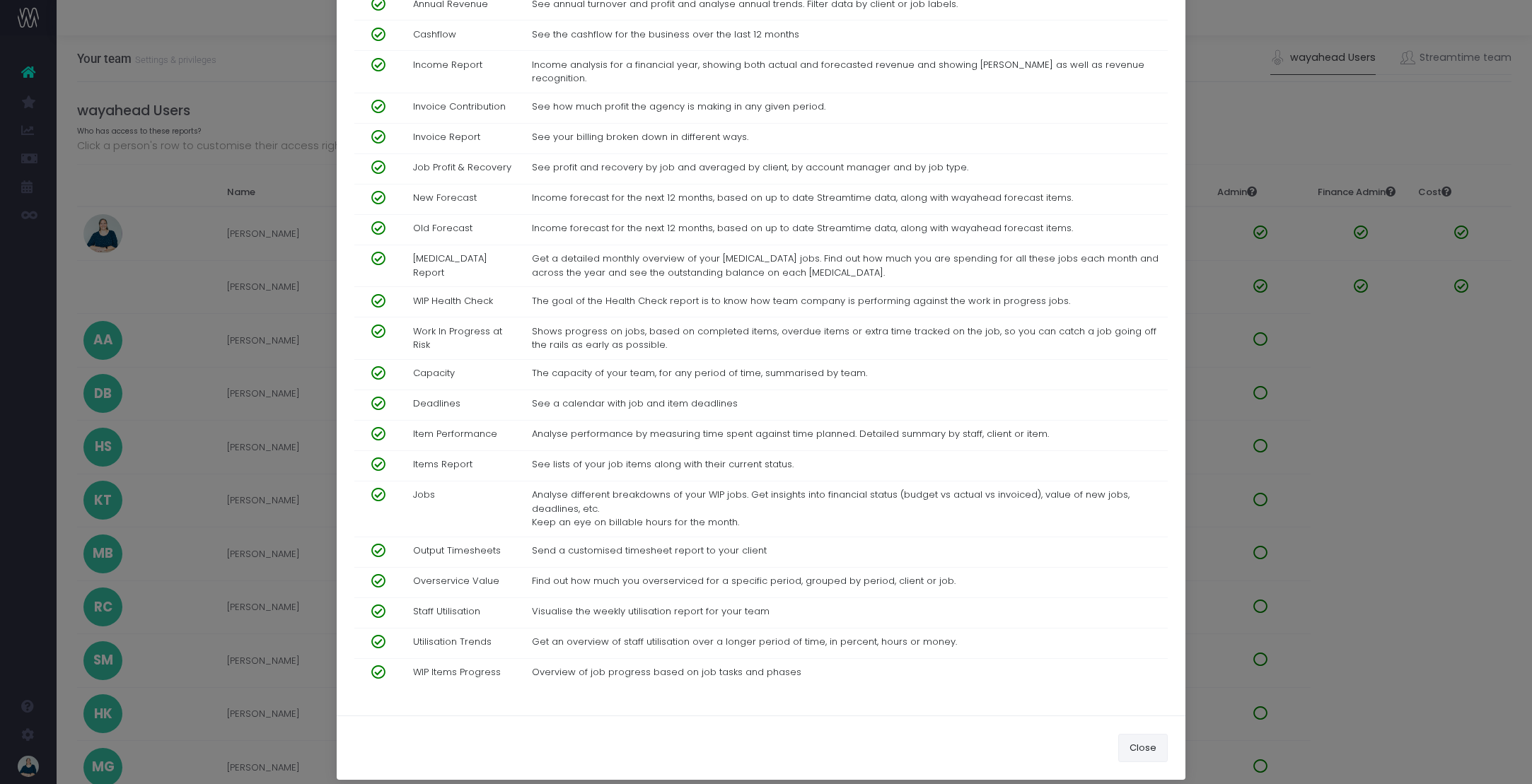
click at [1136, 734] on button "Close" at bounding box center [1143, 747] width 49 height 28
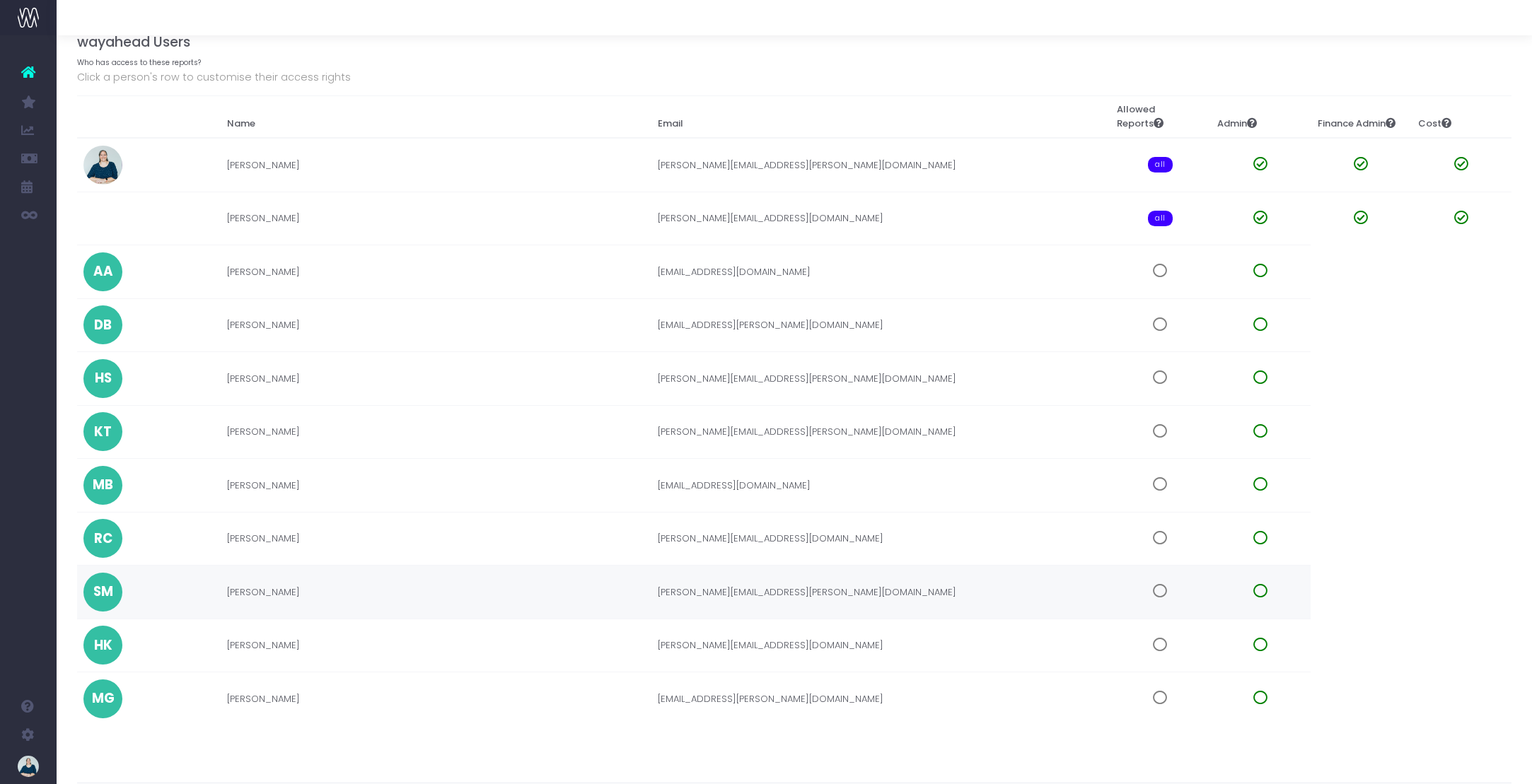
scroll to position [98, 0]
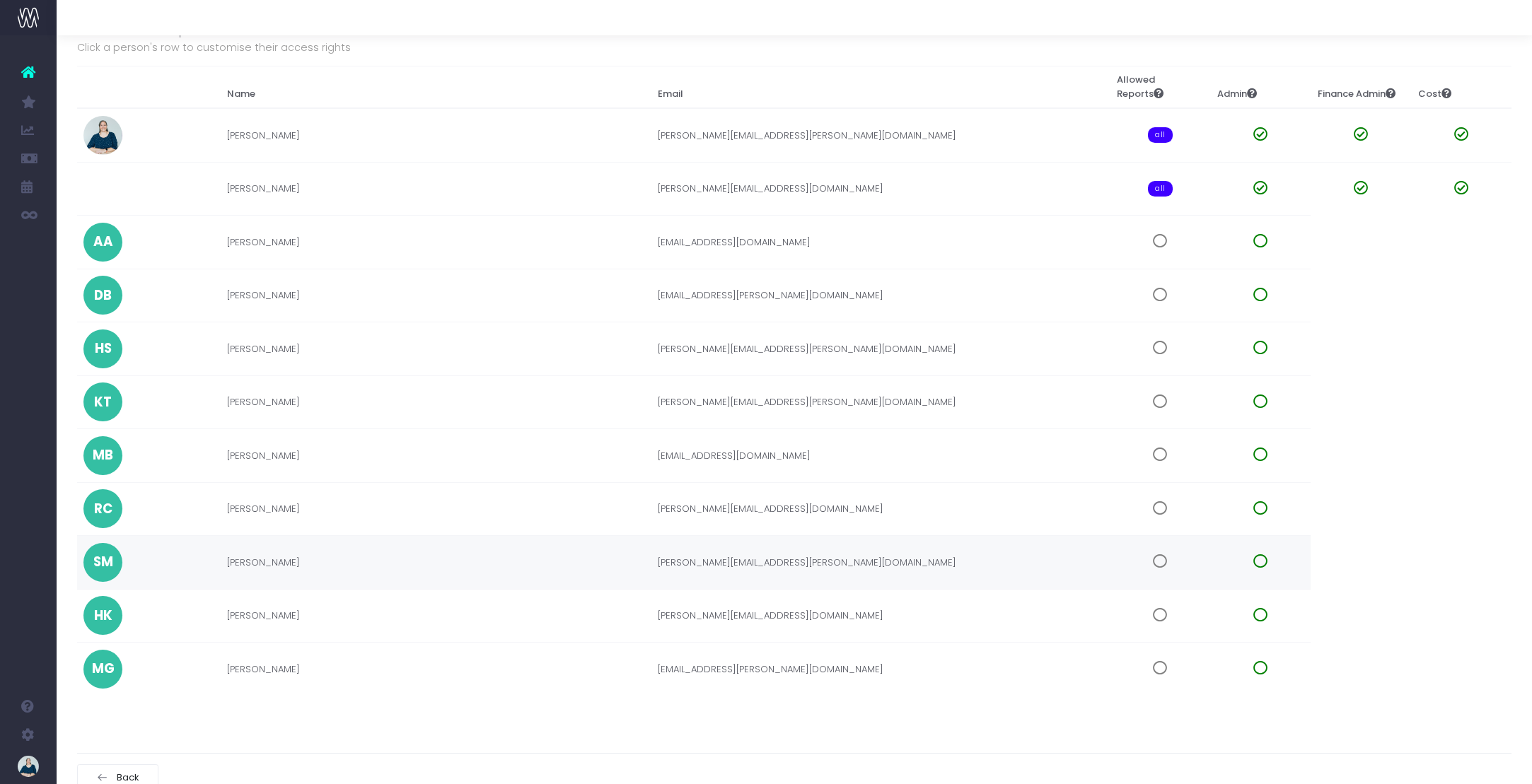
click at [1149, 559] on td at bounding box center [1160, 563] width 100 height 54
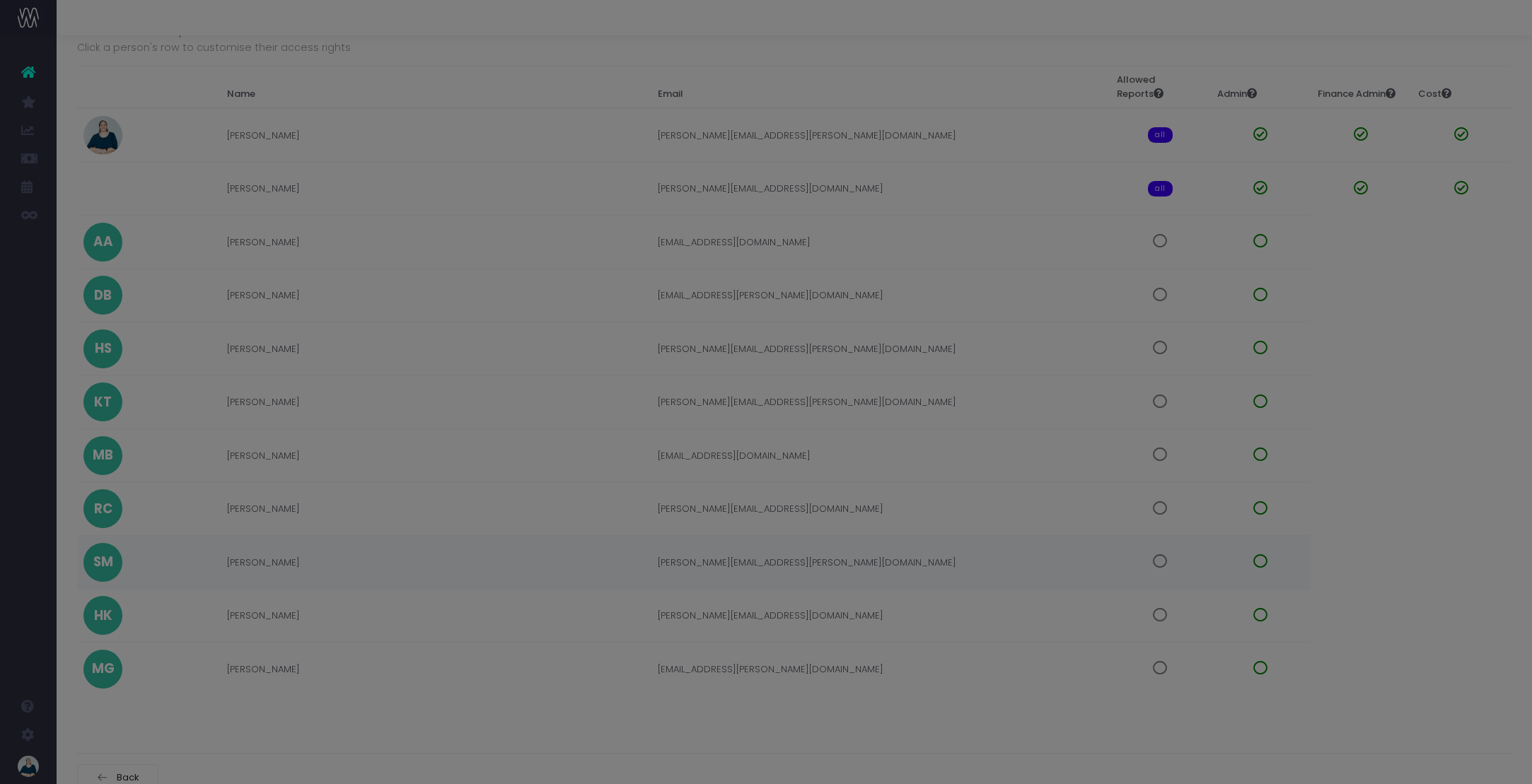
scroll to position [0, 0]
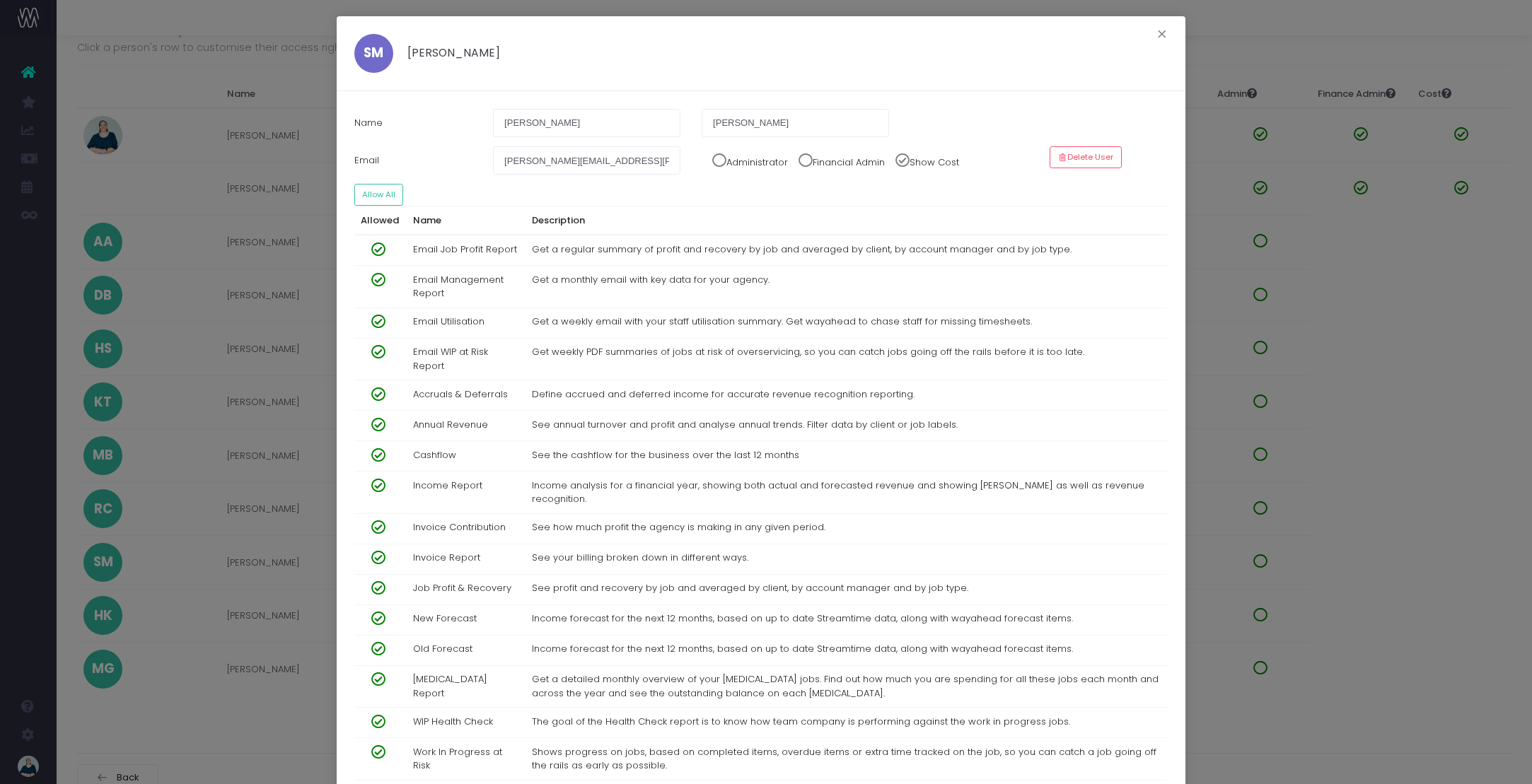
click at [805, 161] on span at bounding box center [800, 157] width 25 height 21
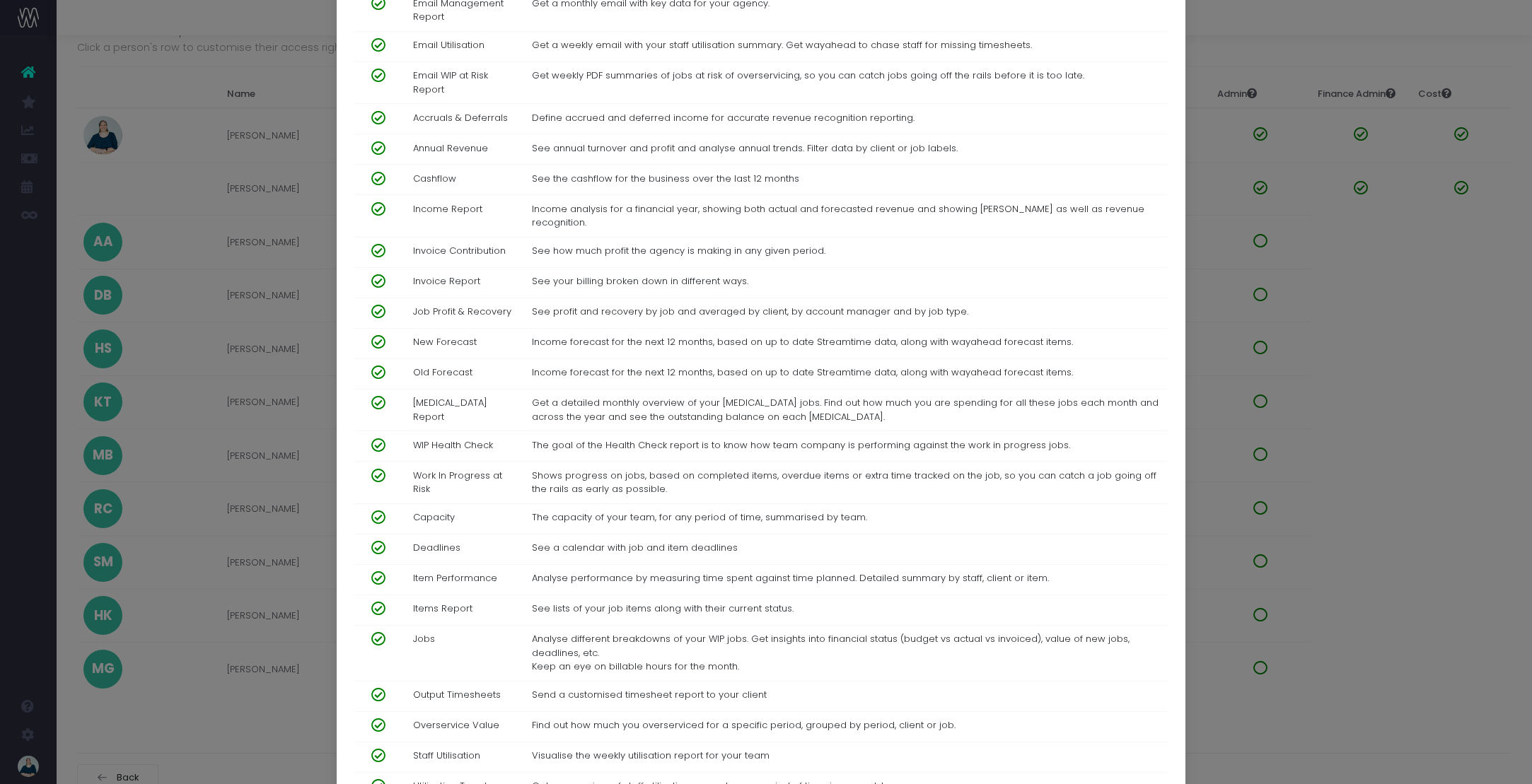
scroll to position [421, 0]
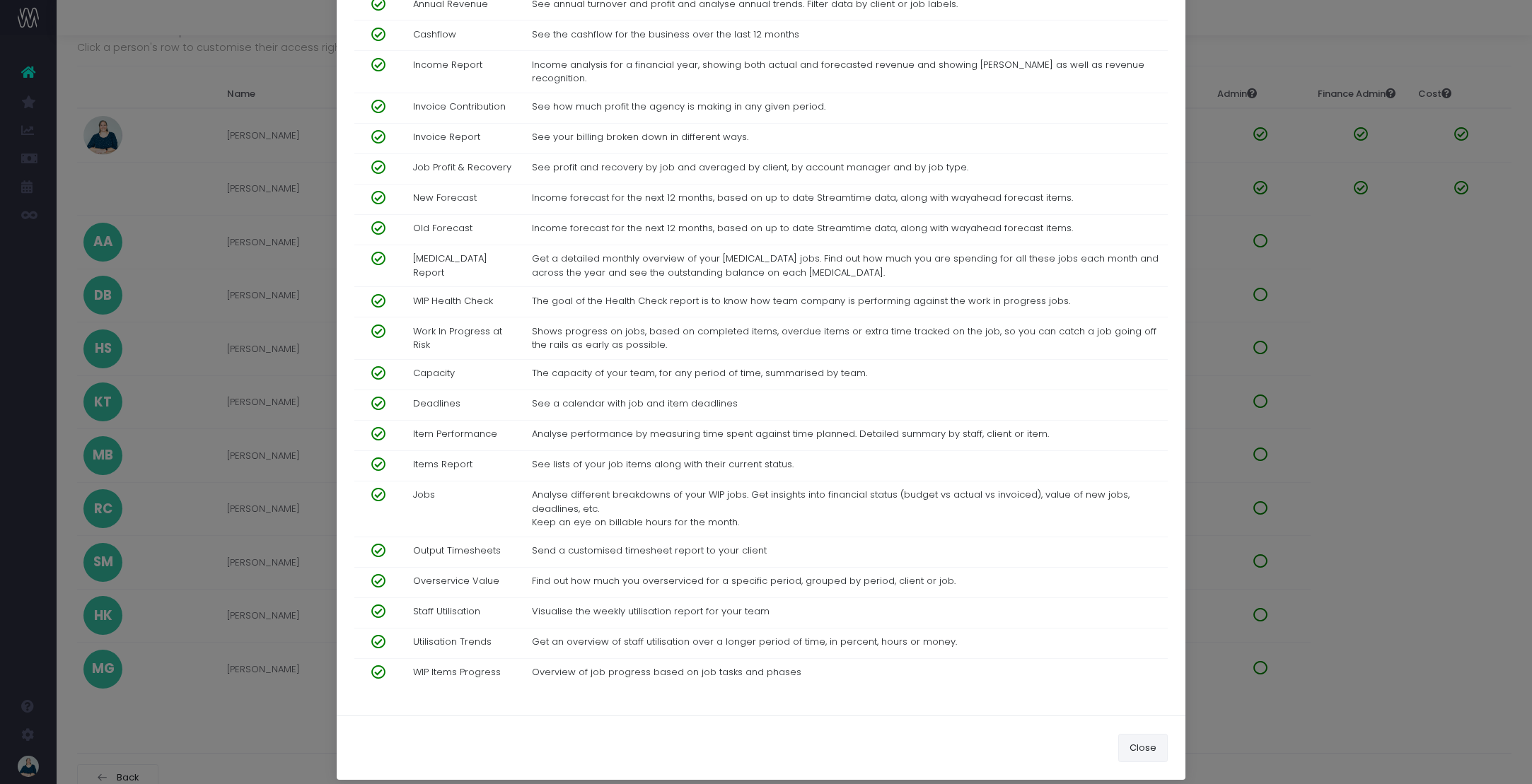
click at [1146, 734] on button "Close" at bounding box center [1143, 747] width 49 height 28
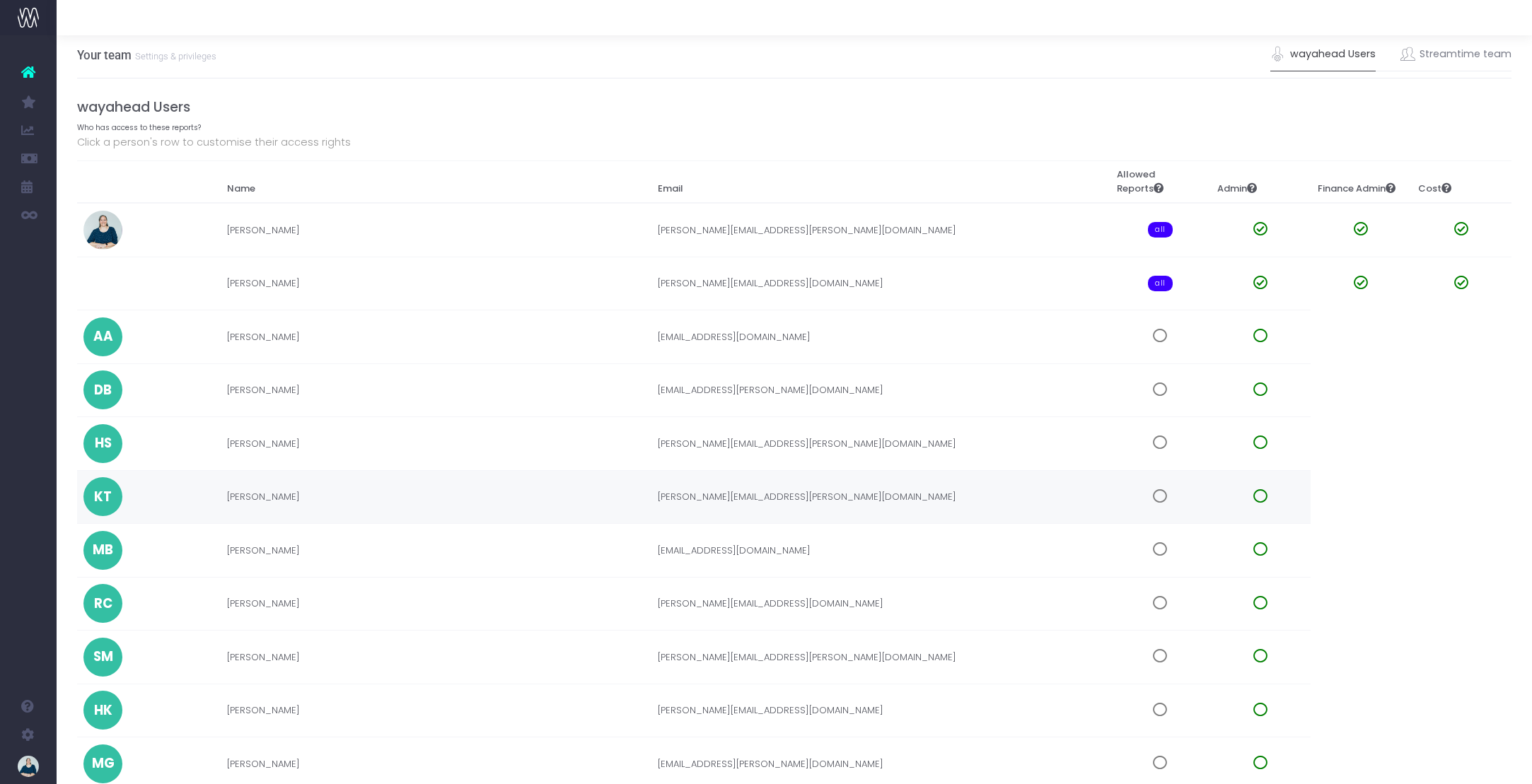
scroll to position [0, 0]
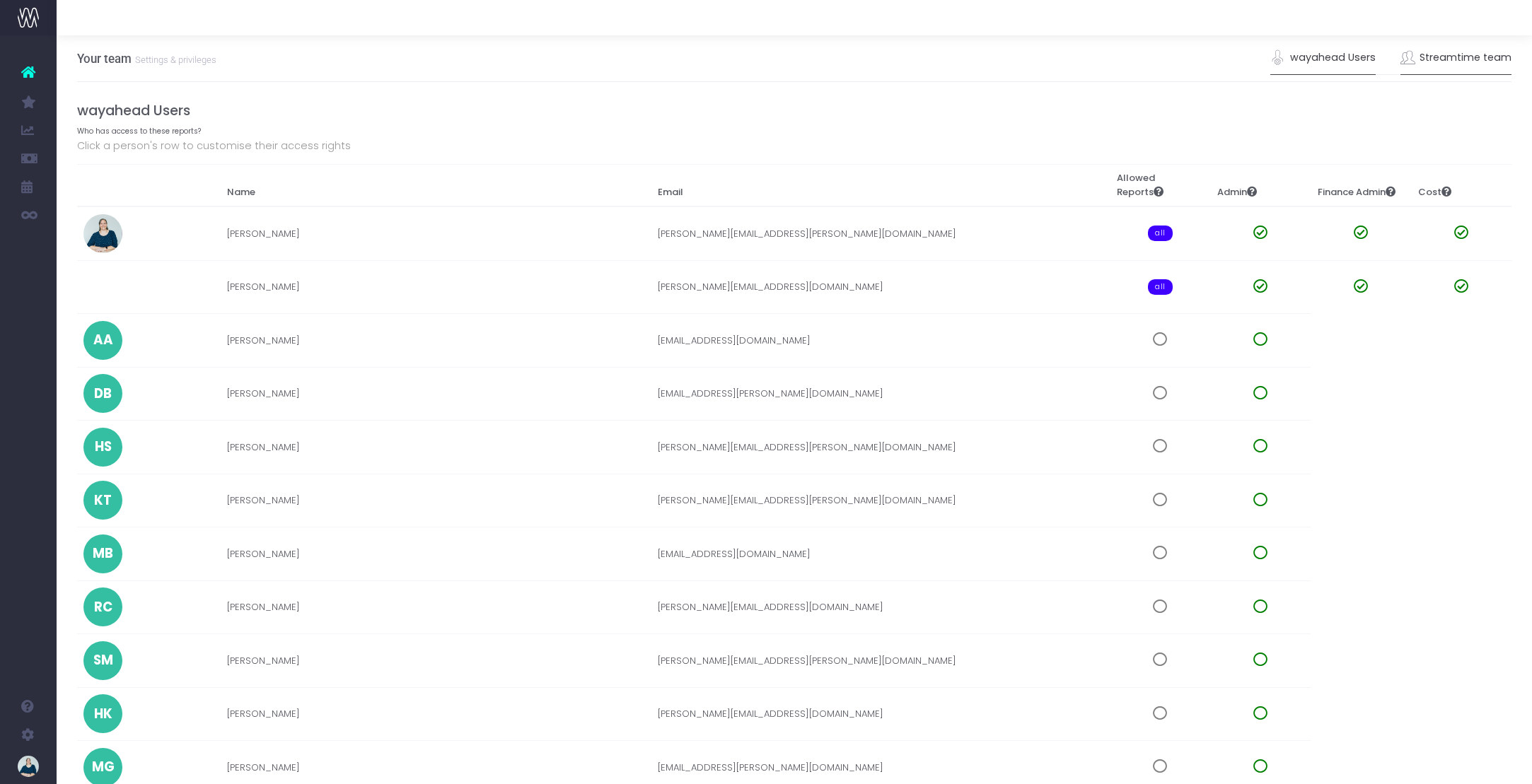
click at [1448, 52] on link "Streamtime team" at bounding box center [1456, 58] width 112 height 32
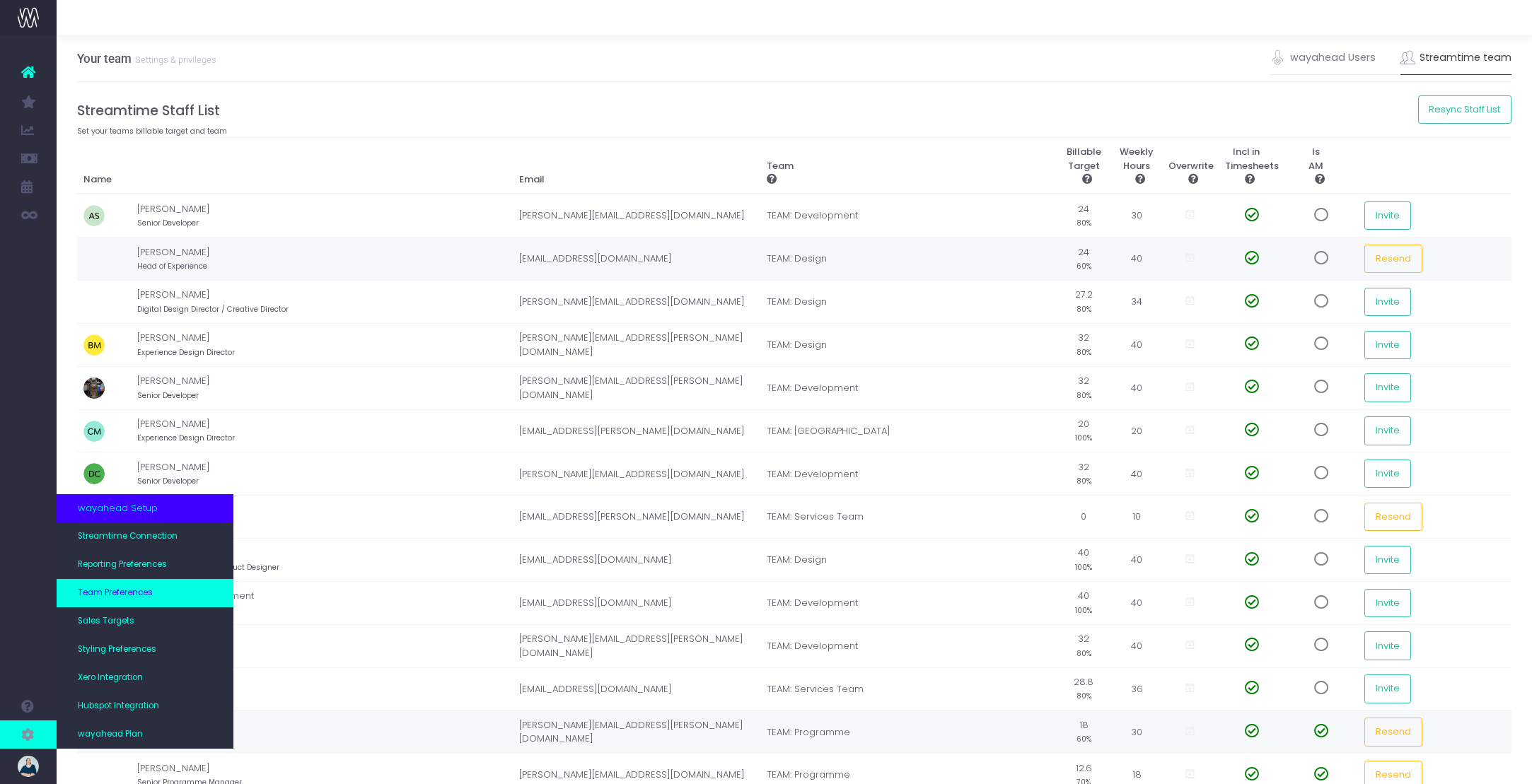
click at [102, 590] on span "Team Preferences" at bounding box center [115, 592] width 75 height 13
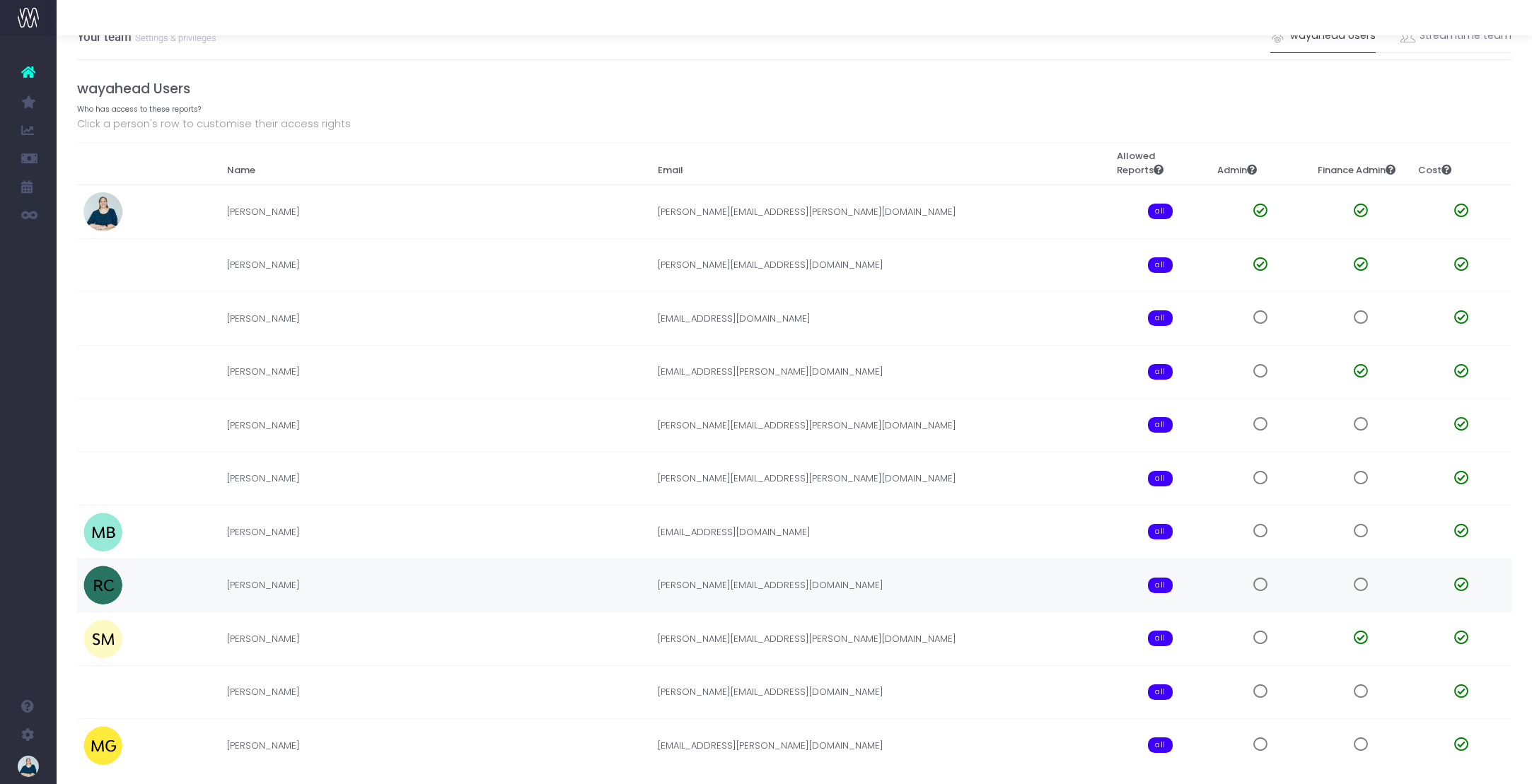
scroll to position [116, 0]
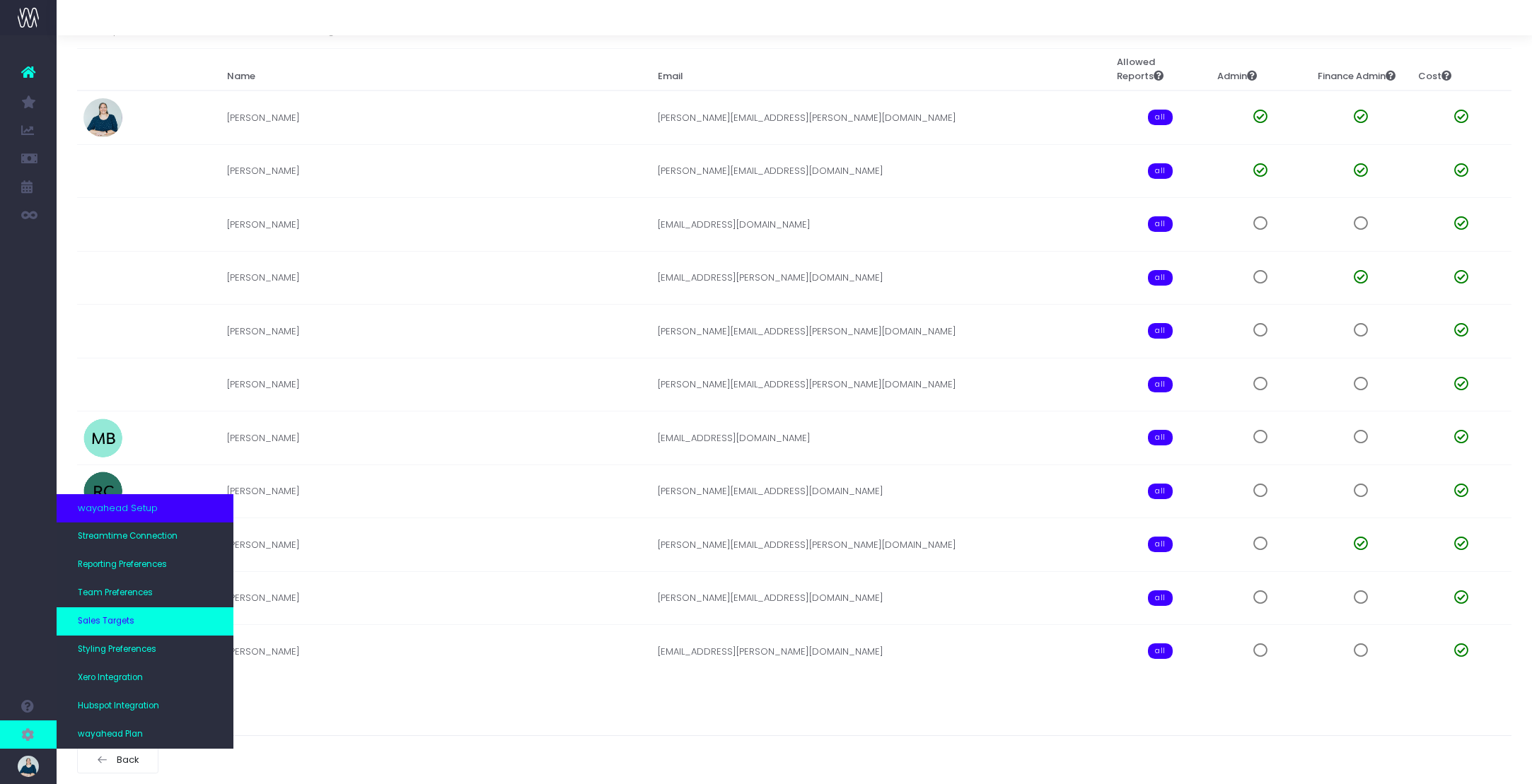
click at [123, 607] on link "Sales Targets" at bounding box center [145, 621] width 177 height 28
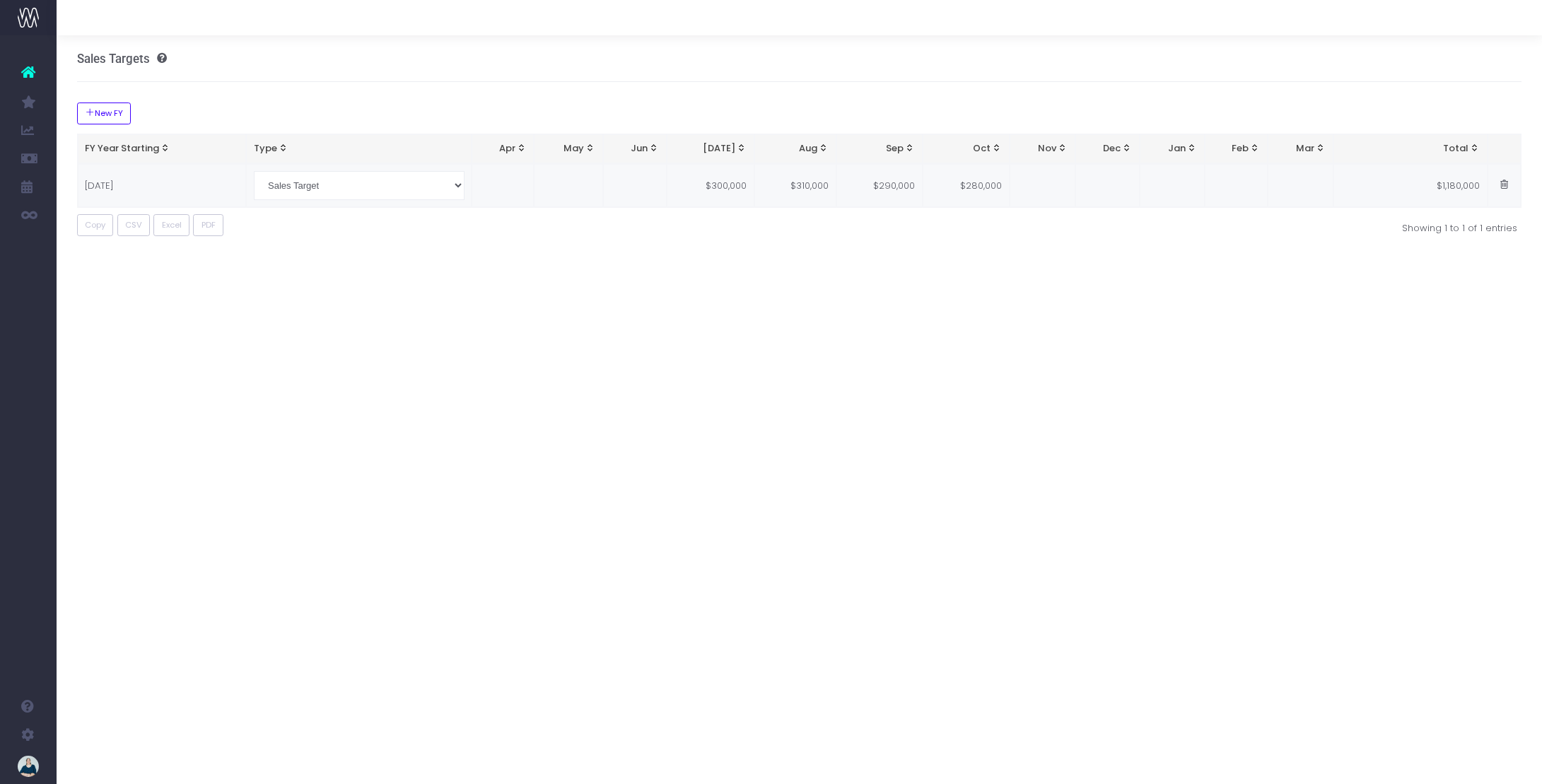
click at [1507, 185] on span at bounding box center [1505, 185] width 12 height 12
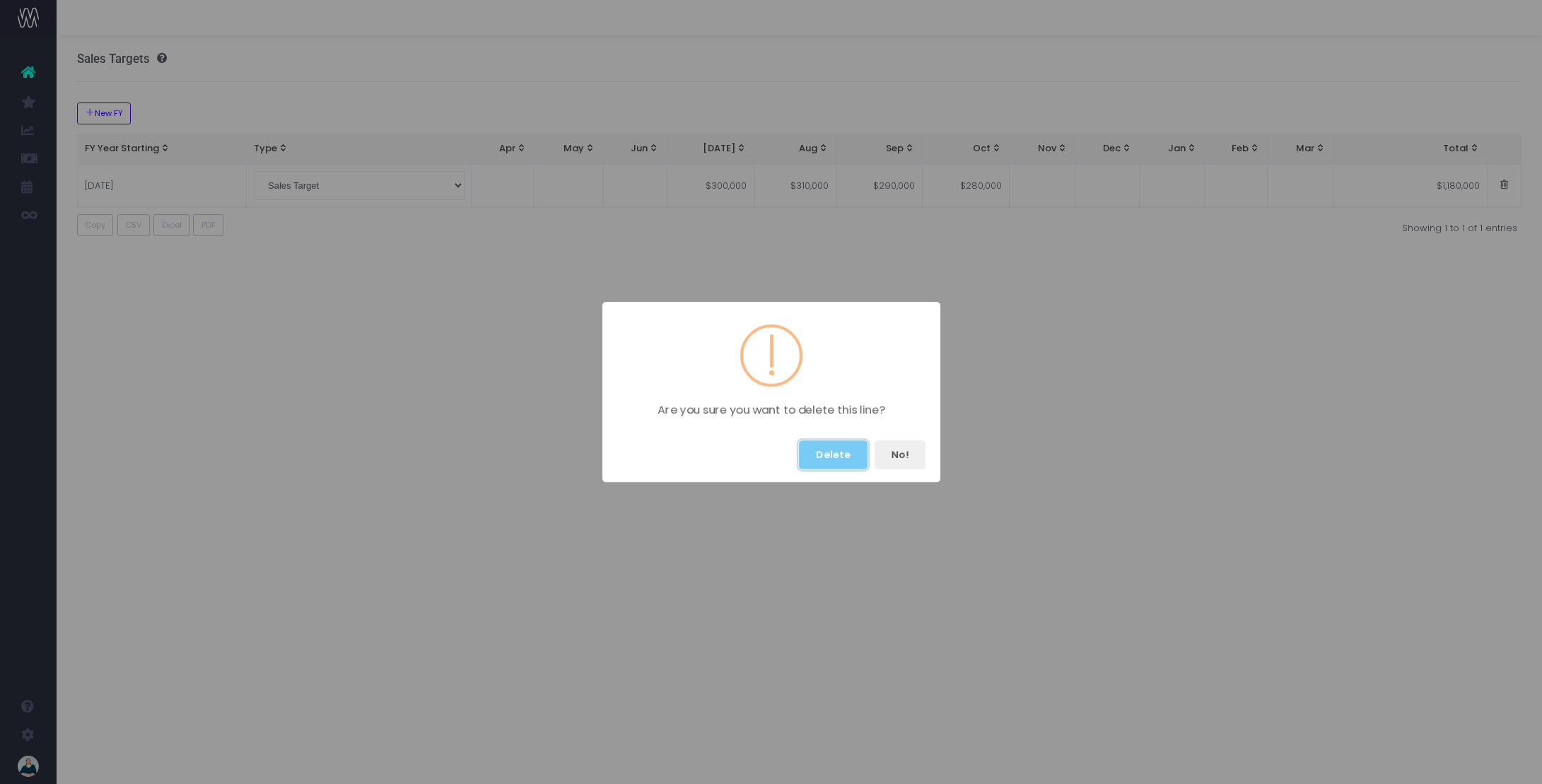
click at [857, 461] on button "Delete" at bounding box center [834, 455] width 69 height 29
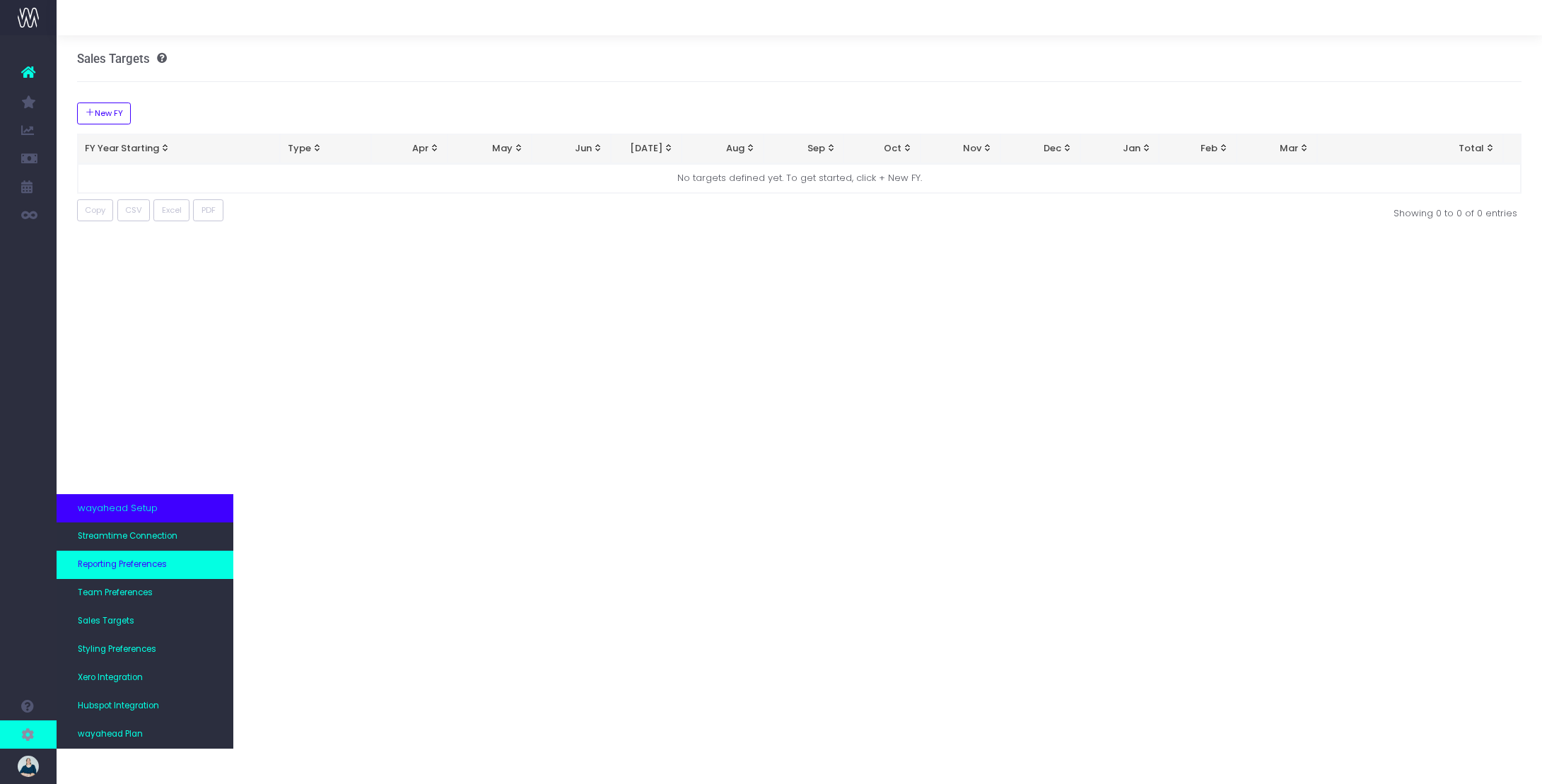
click at [135, 556] on link "Reporting Preferences" at bounding box center [145, 564] width 177 height 28
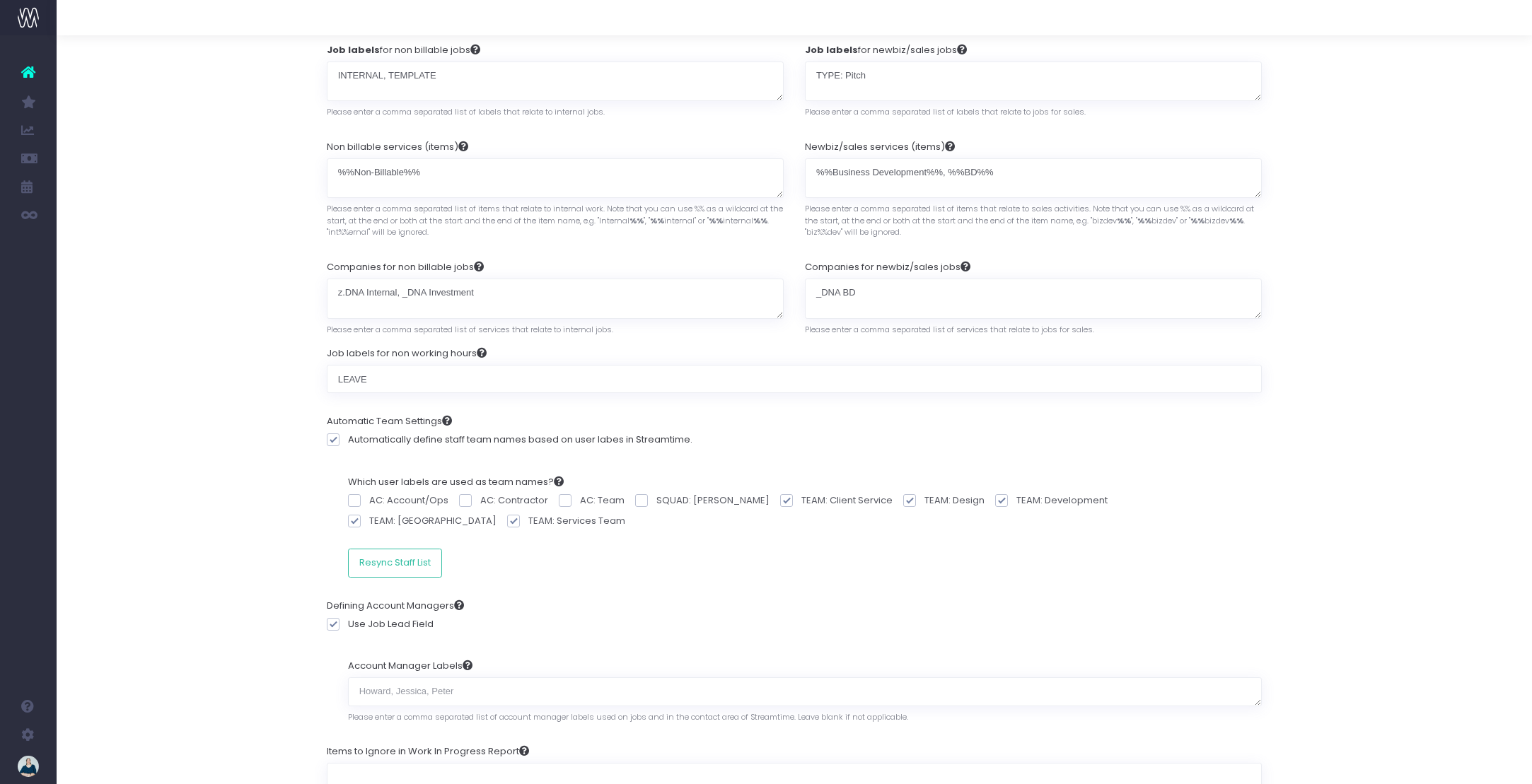
scroll to position [202, 0]
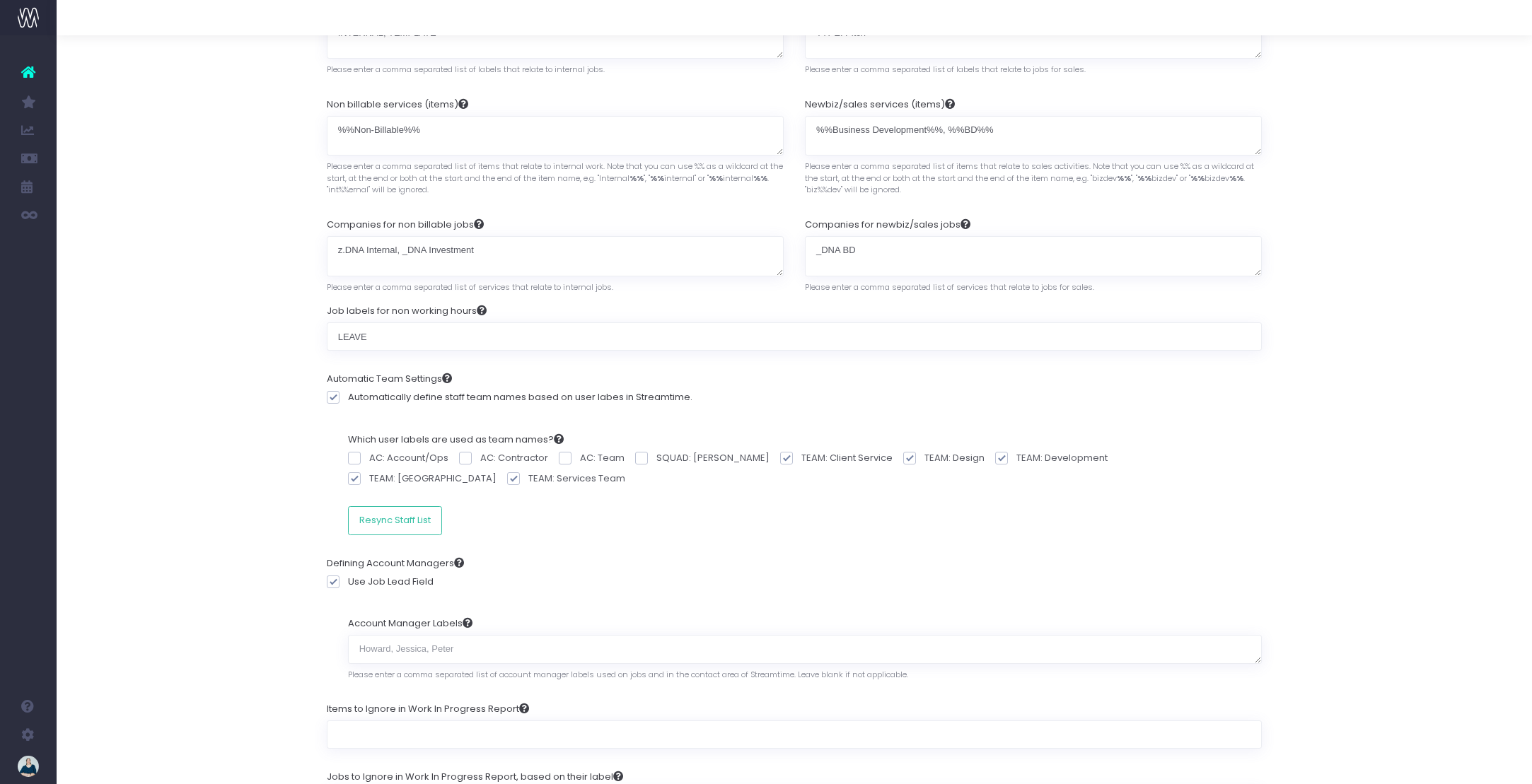
click at [881, 541] on div "Which user labels are used as team names? AC: Account/Ops AC: Contractor AC: Te…" at bounding box center [795, 484] width 936 height 123
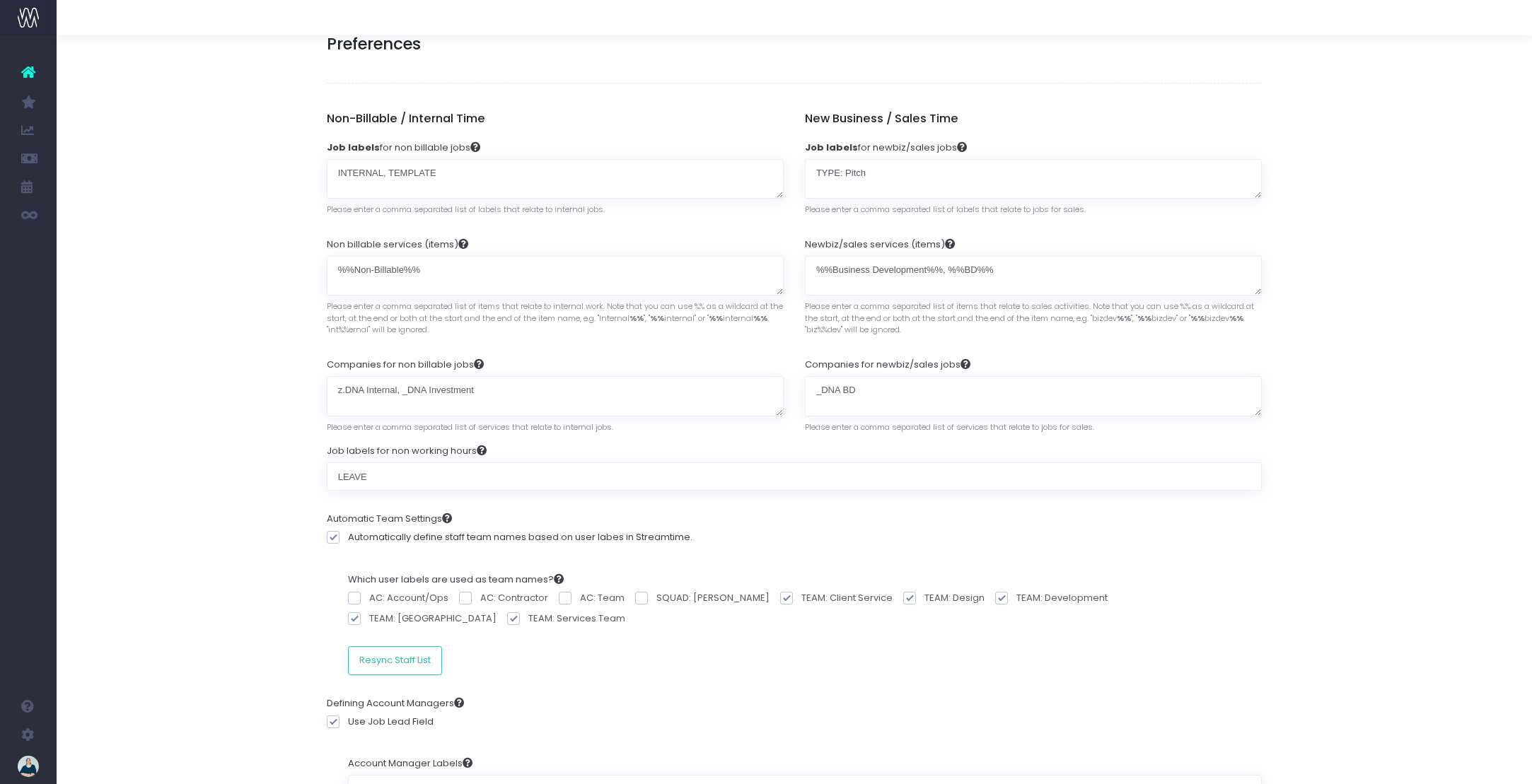
scroll to position [0, 0]
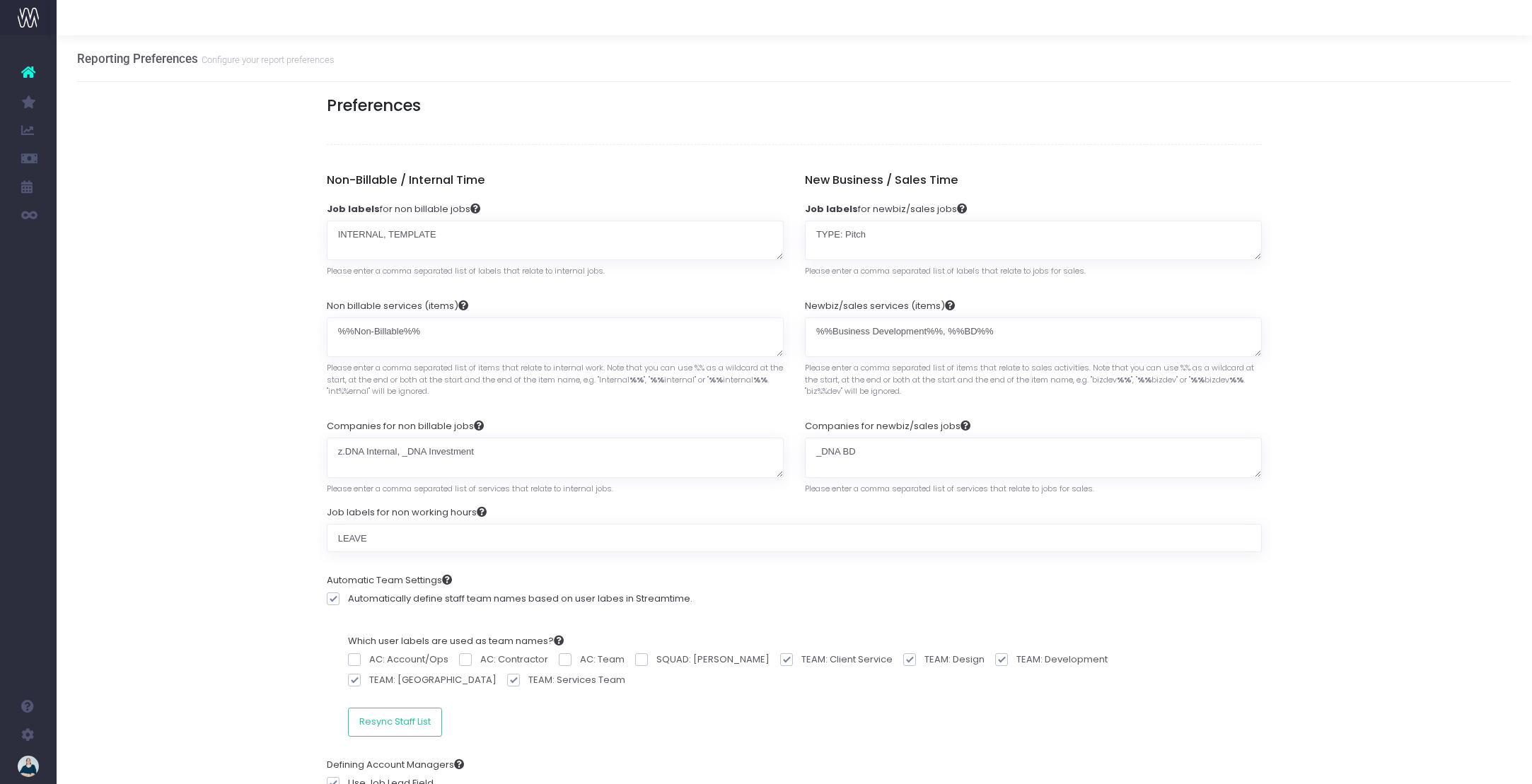
click at [26, 66] on icon at bounding box center [28, 72] width 14 height 19
